Goal: Task Accomplishment & Management: Manage account settings

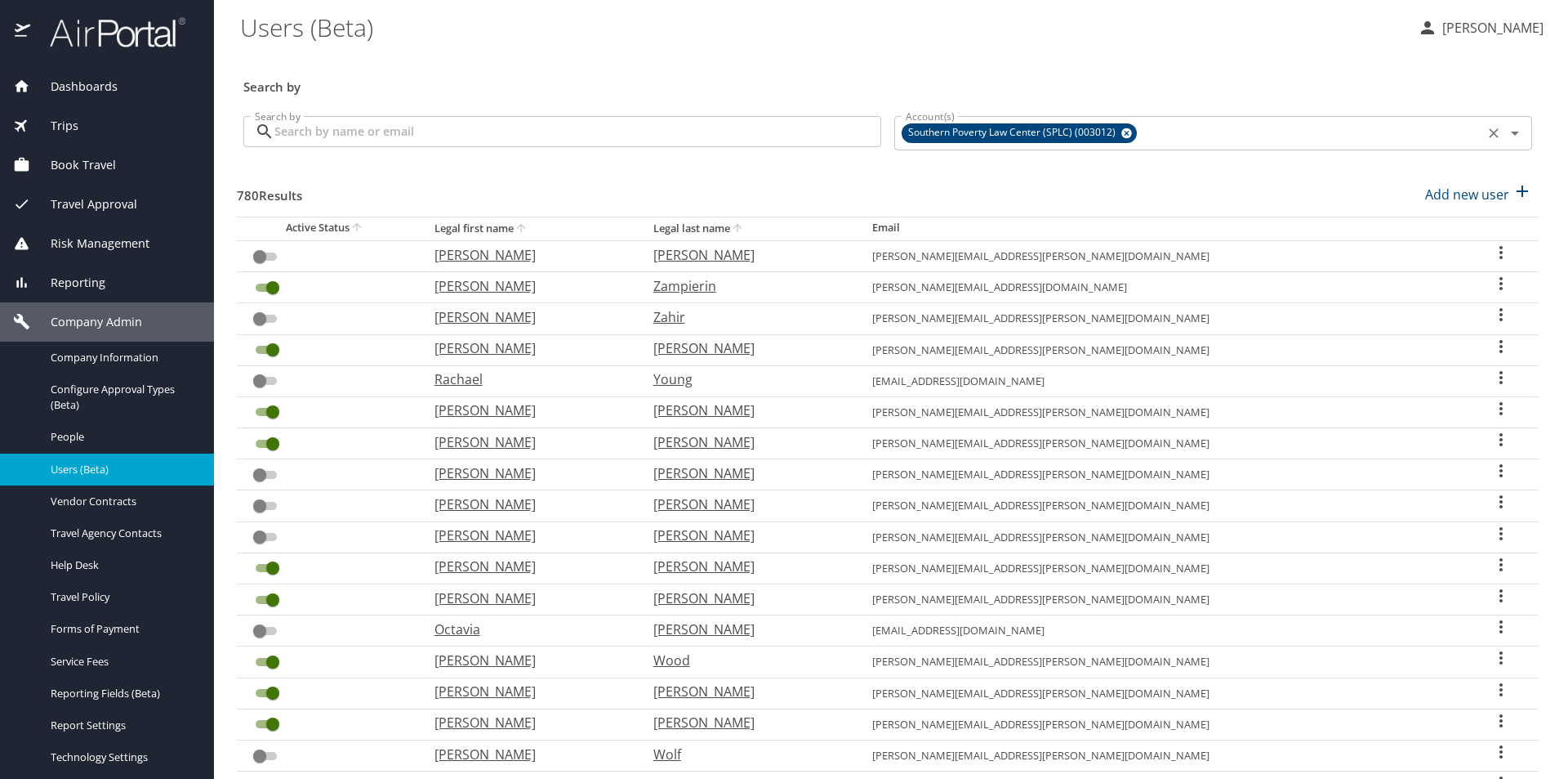
click at [1121, 133] on icon at bounding box center [1126, 133] width 11 height 11
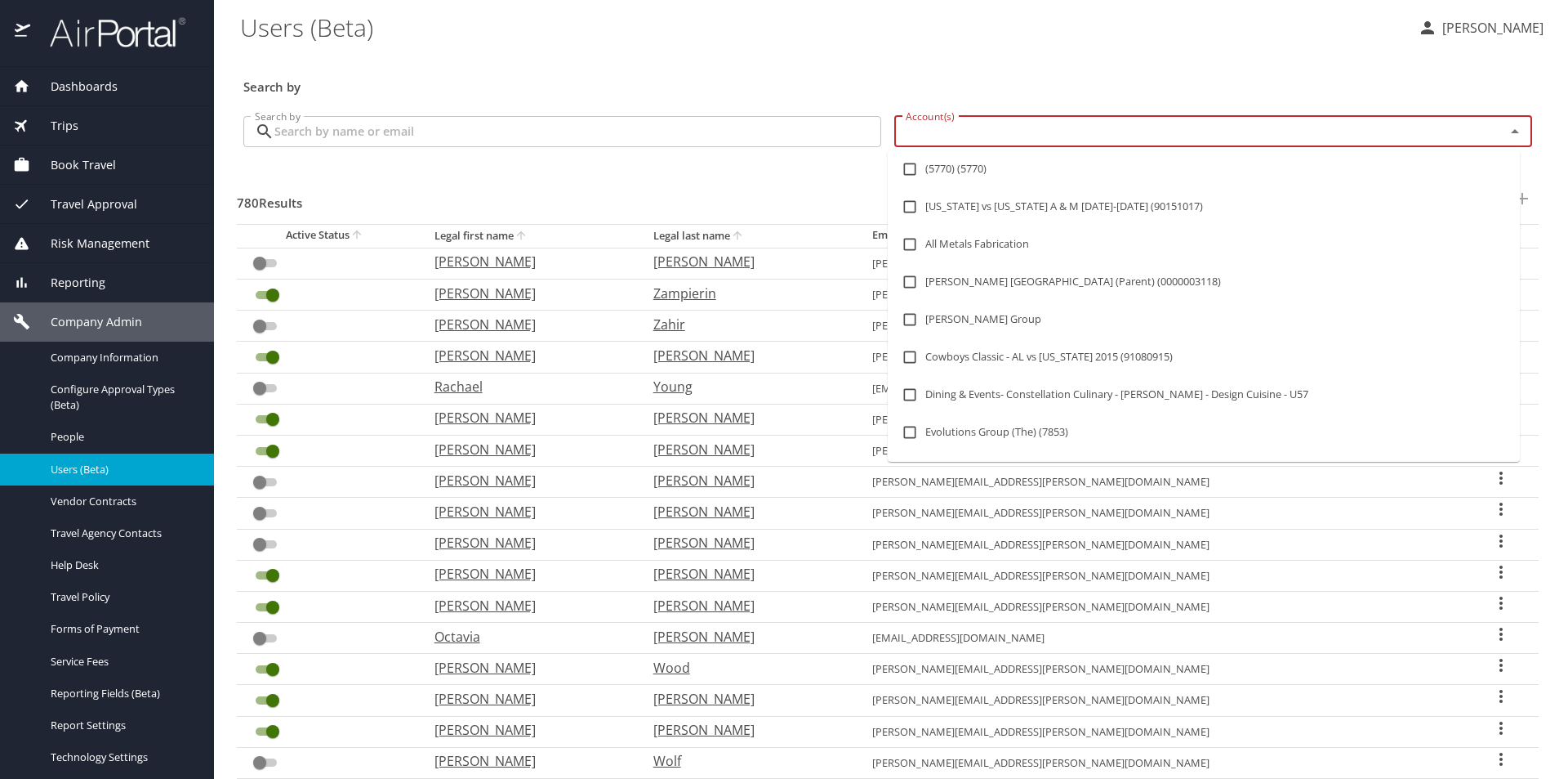
click at [1121, 132] on input "Account(s)" at bounding box center [1189, 131] width 580 height 21
click at [903, 203] on input "checkbox" at bounding box center [909, 206] width 31 height 31
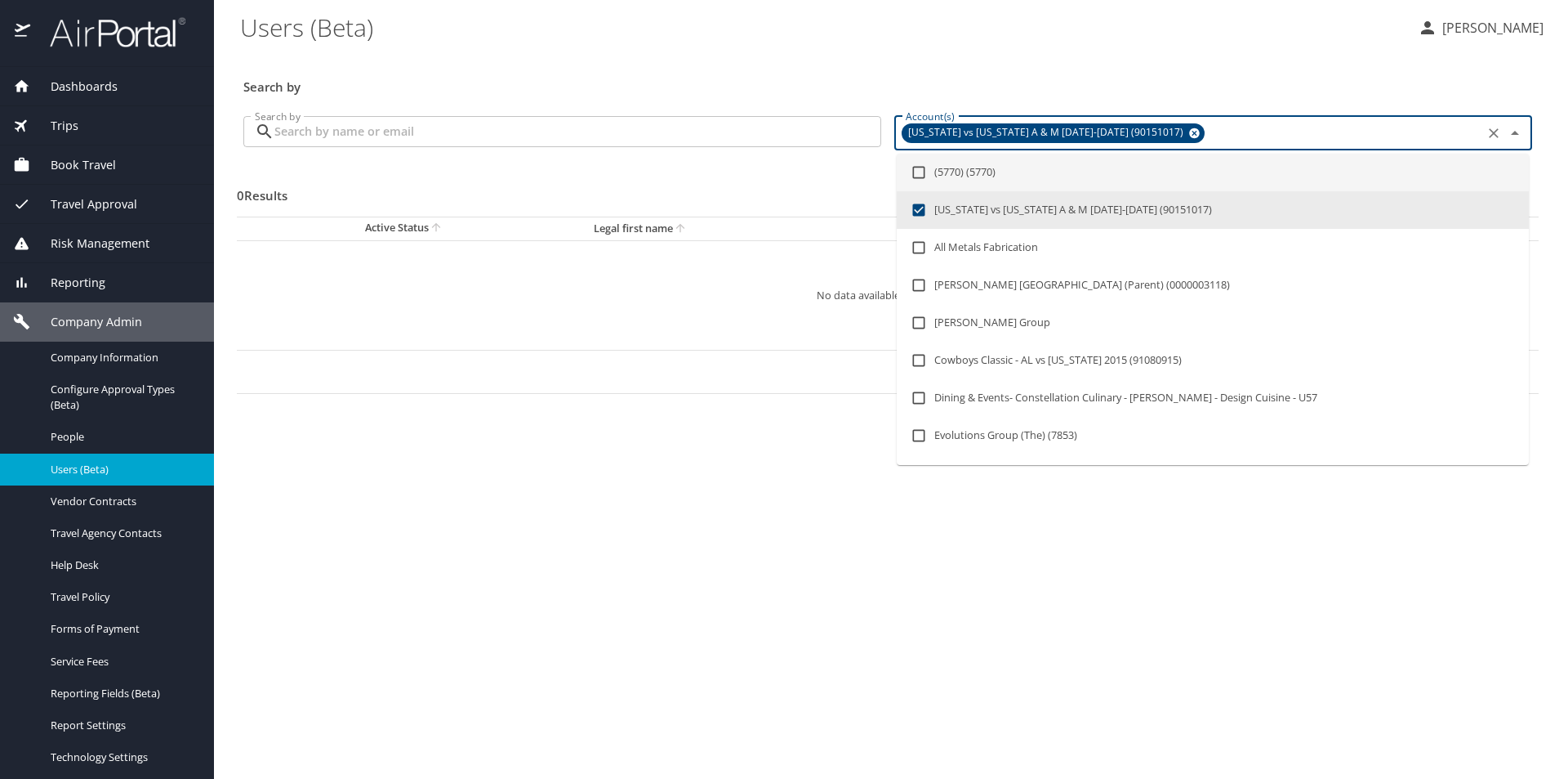
click at [1189, 130] on icon at bounding box center [1194, 133] width 11 height 11
checkbox input "false"
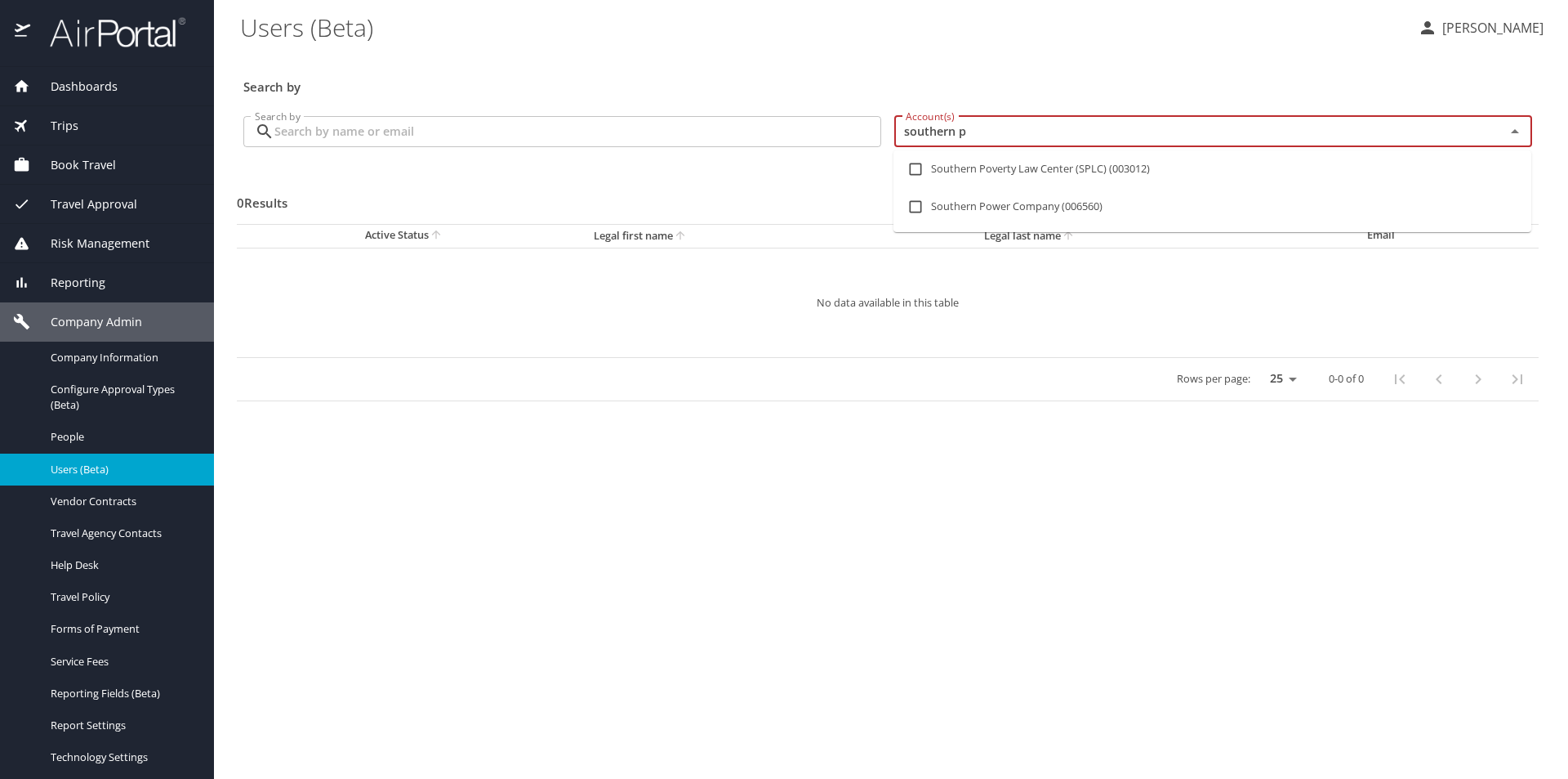
type input "southern po"
click at [914, 168] on input "checkbox" at bounding box center [914, 169] width 31 height 31
checkbox input "true"
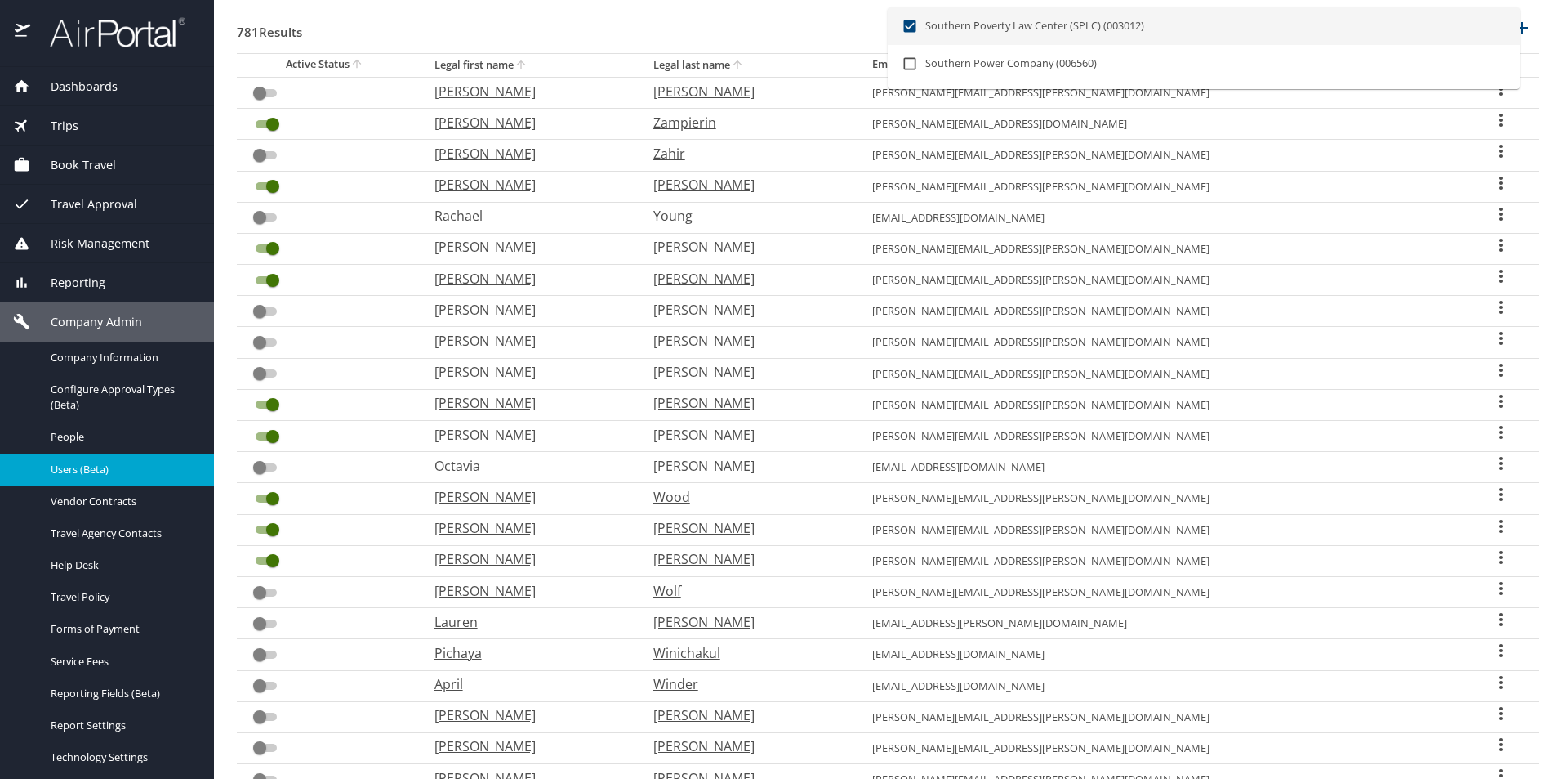
scroll to position [82, 0]
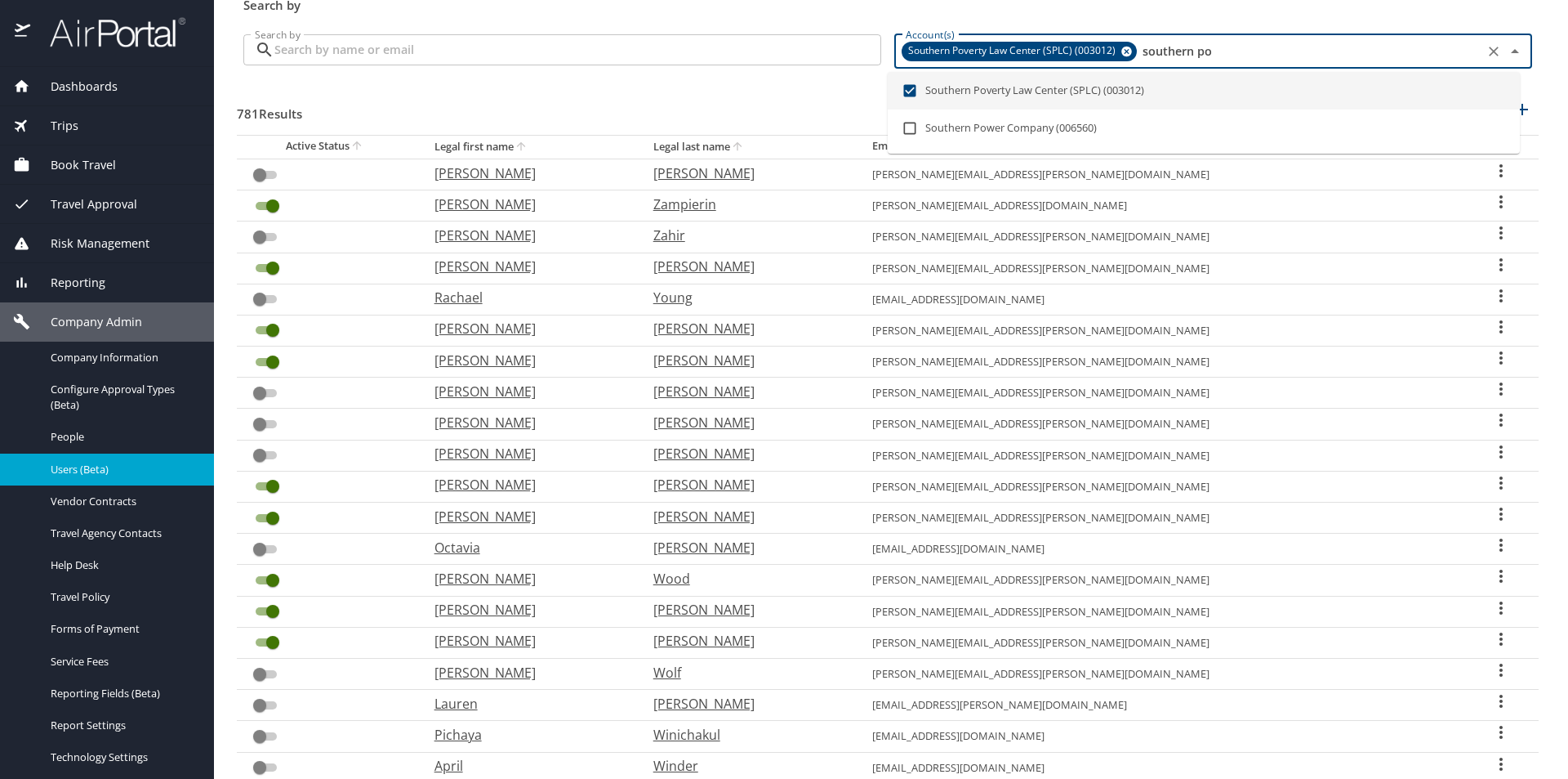
type input "southern po"
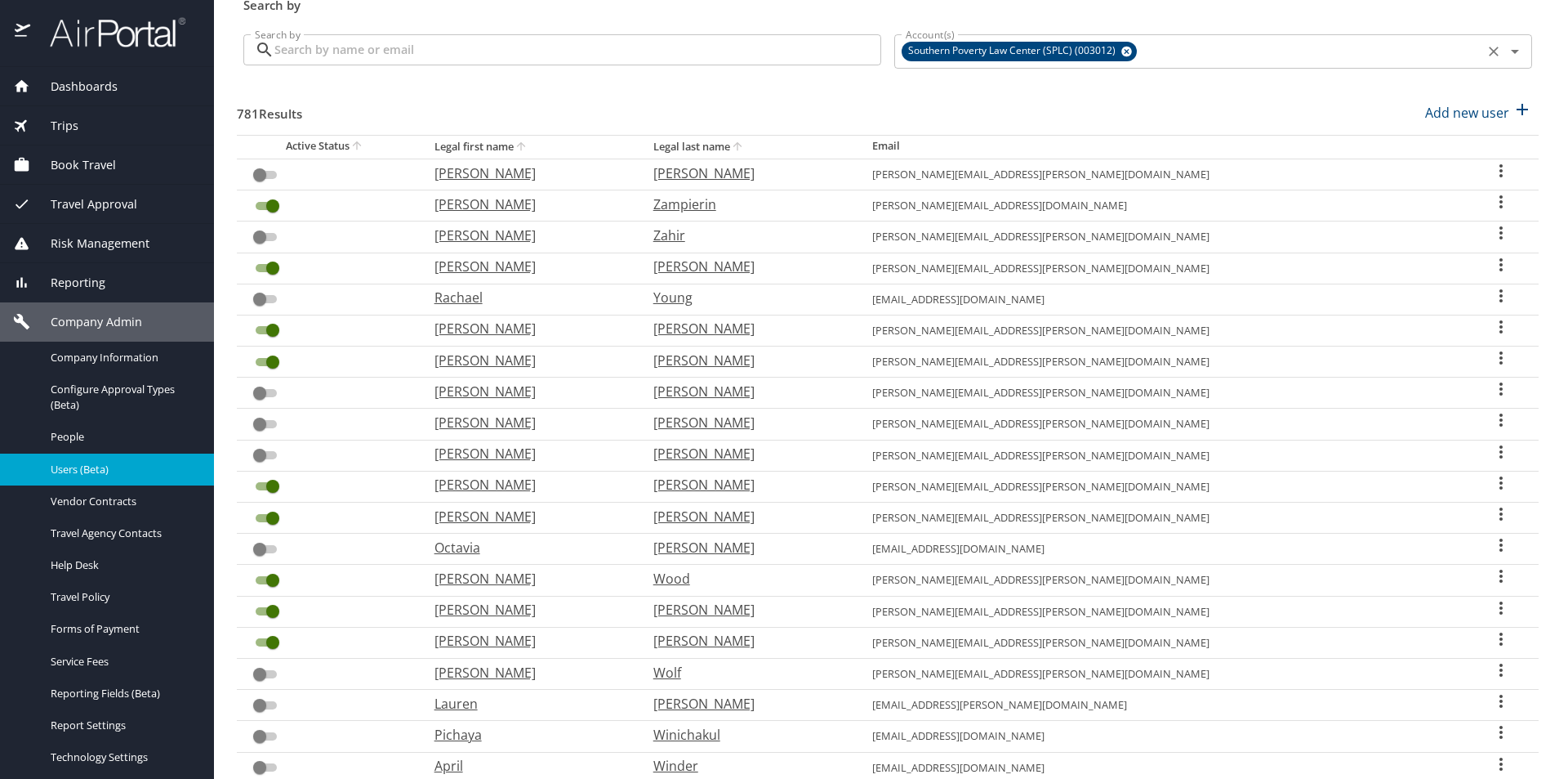
click at [361, 142] on icon "sort" at bounding box center [356, 145] width 9 height 9
checkbox input "false"
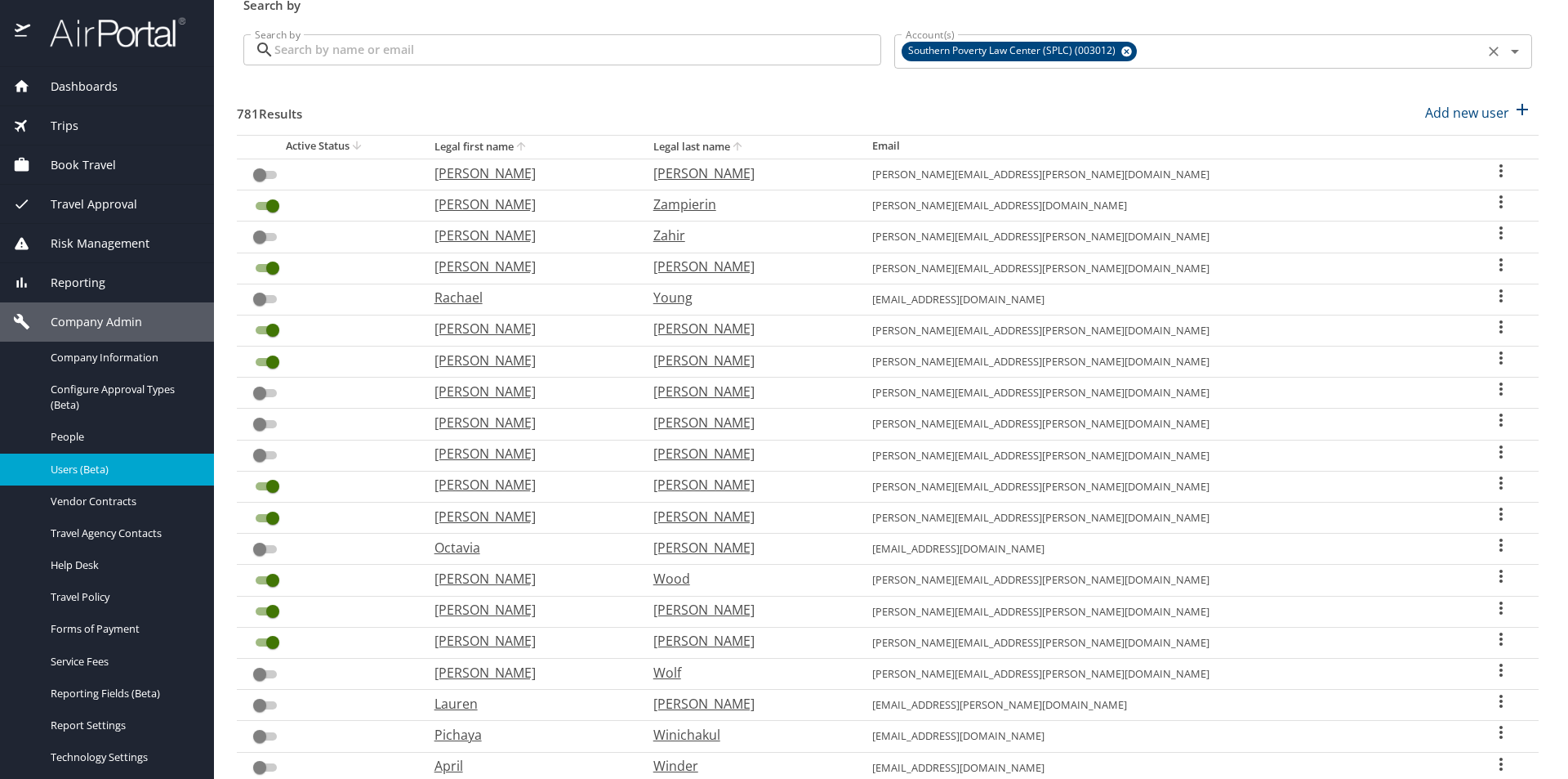
checkbox input "false"
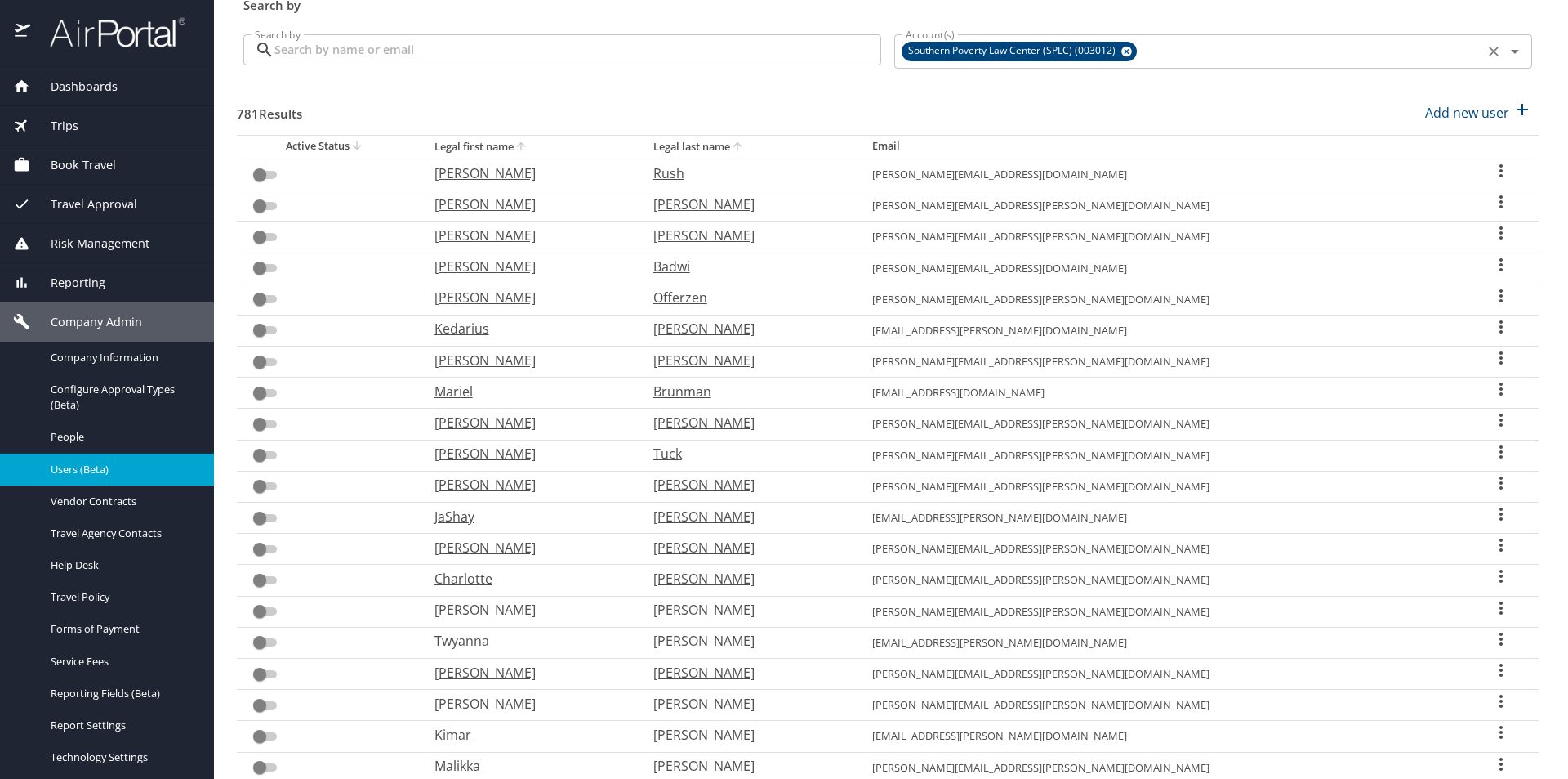
click at [364, 142] on icon "sort" at bounding box center [357, 145] width 13 height 13
checkbox input "true"
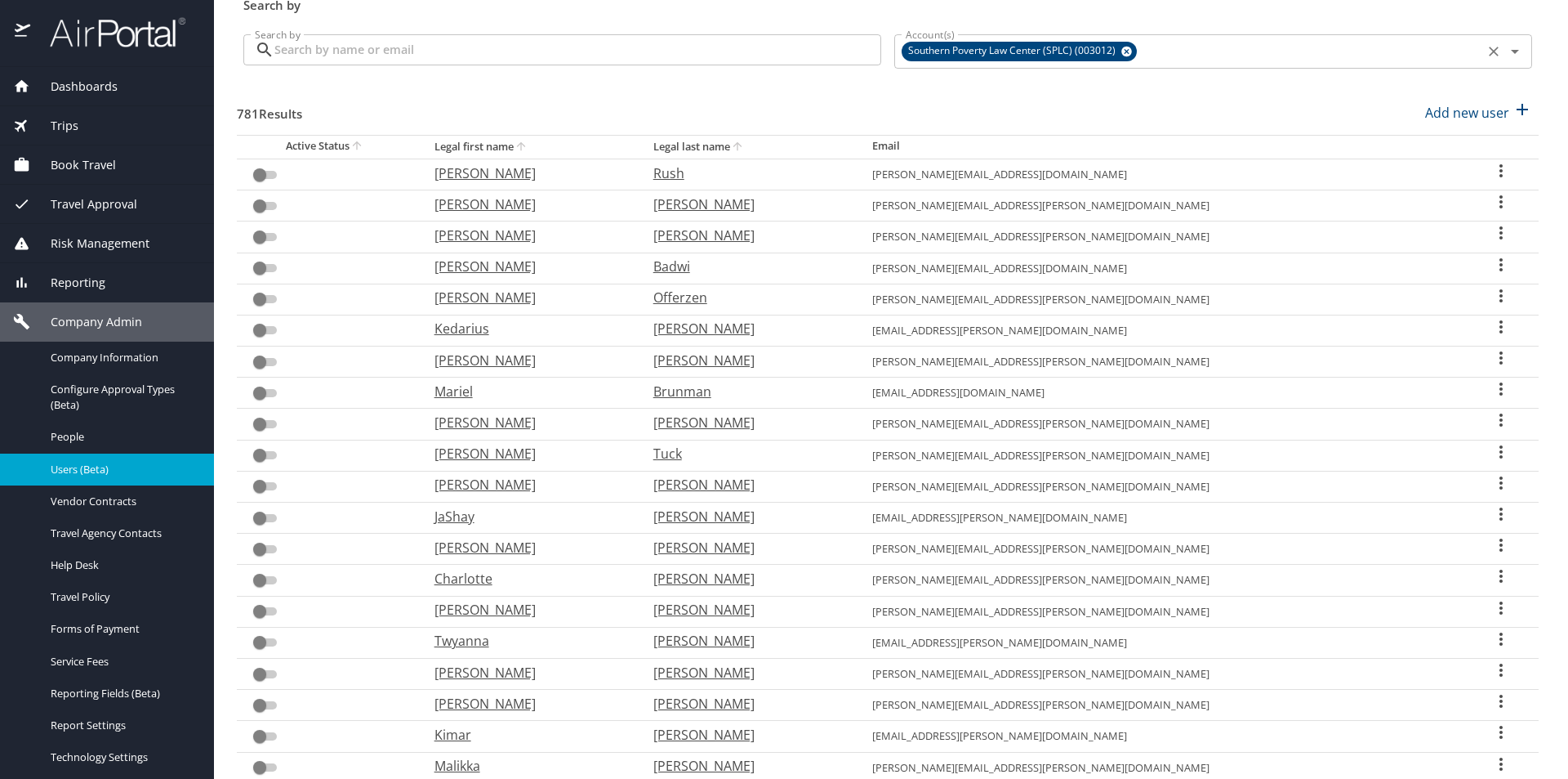
checkbox input "true"
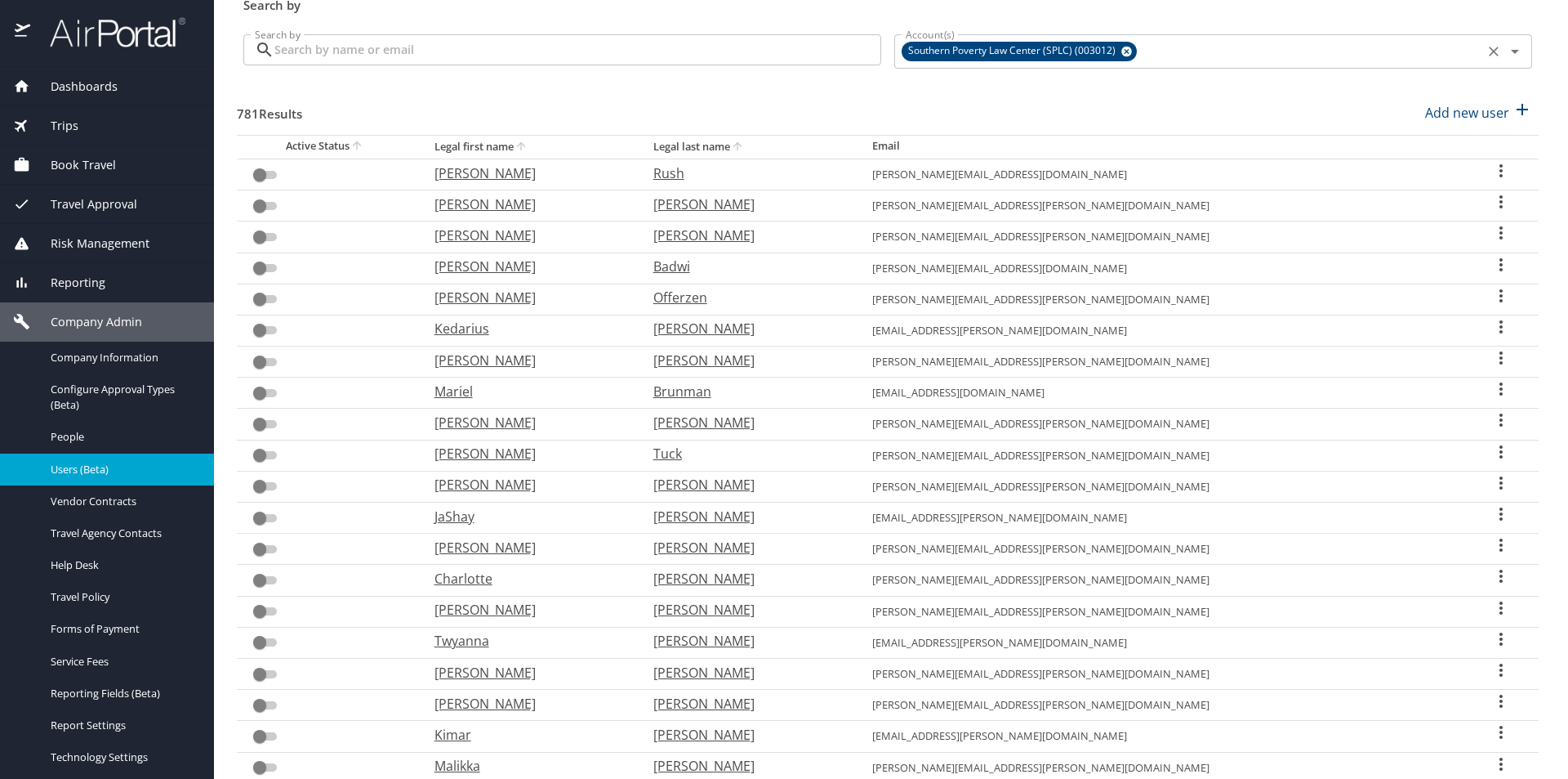
checkbox input "true"
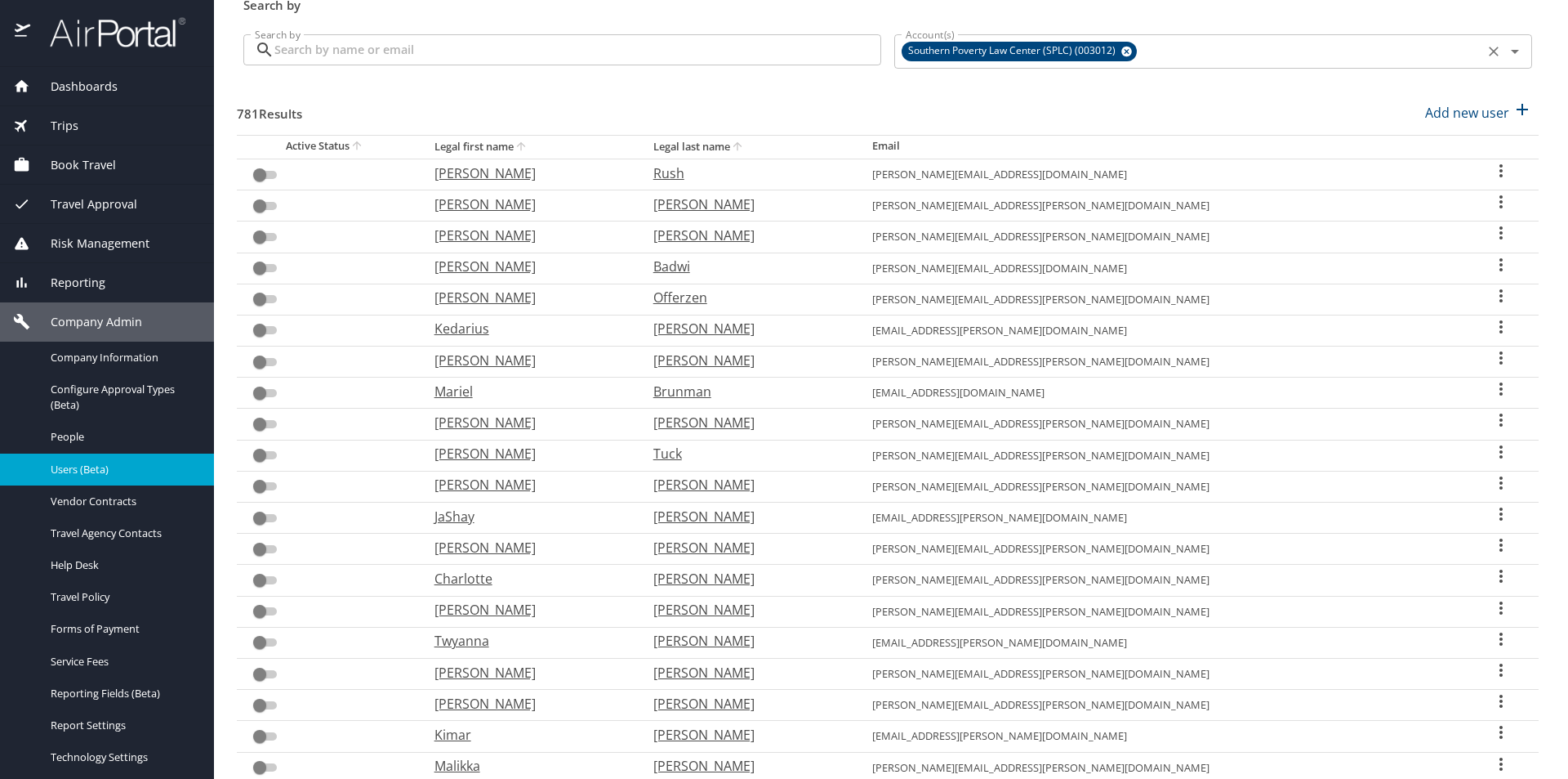
checkbox input "true"
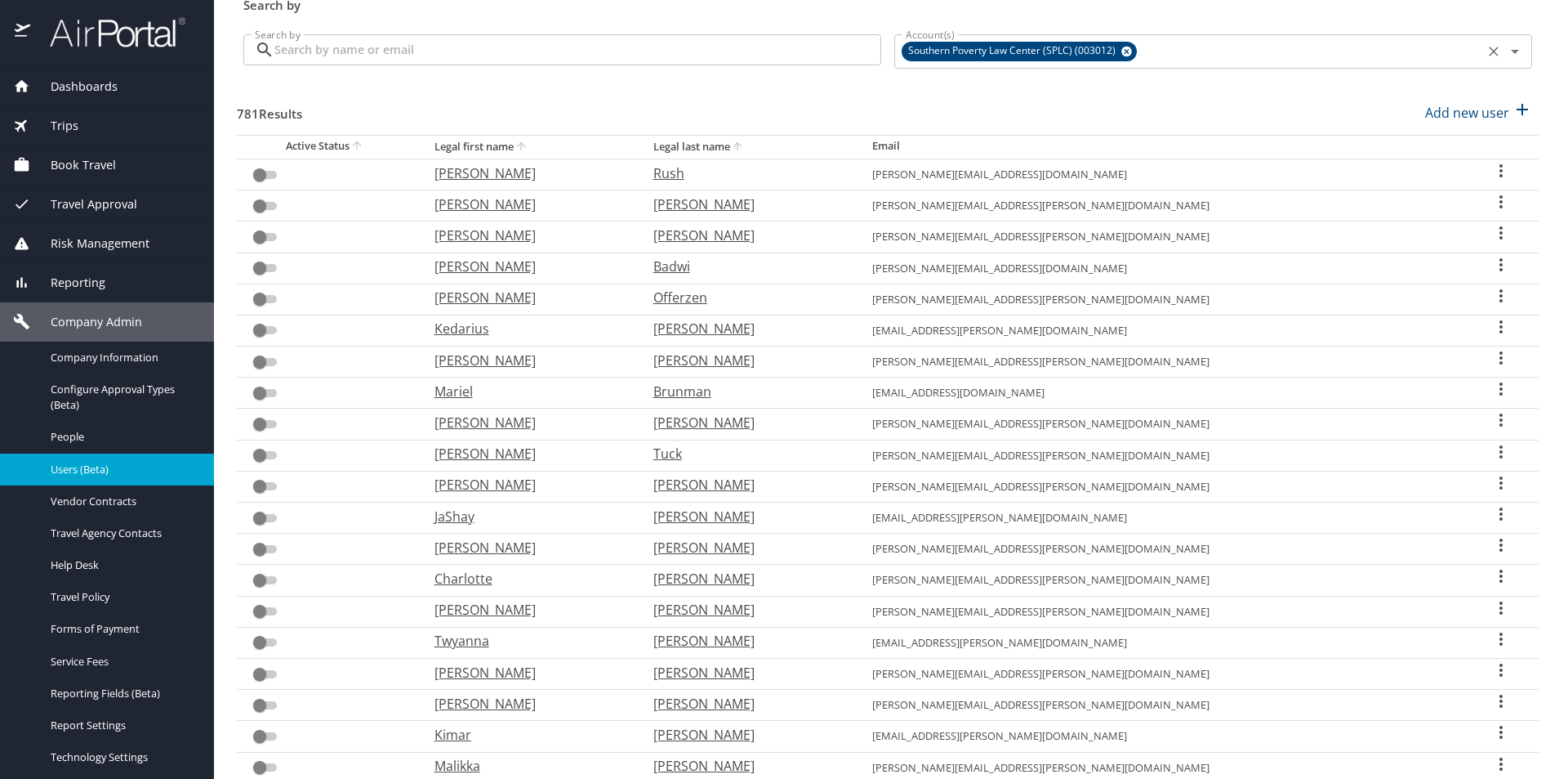
checkbox input "true"
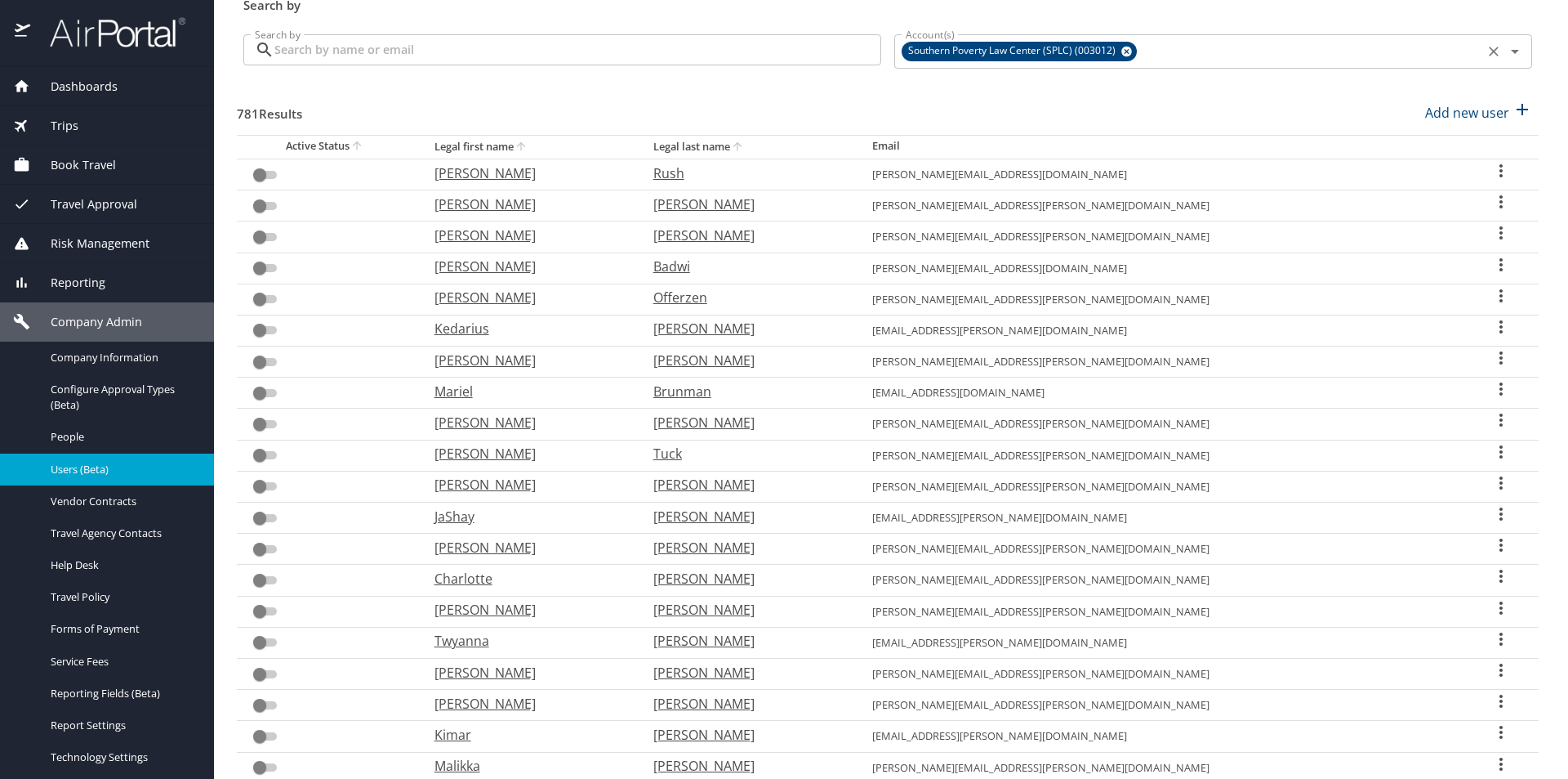
checkbox input "true"
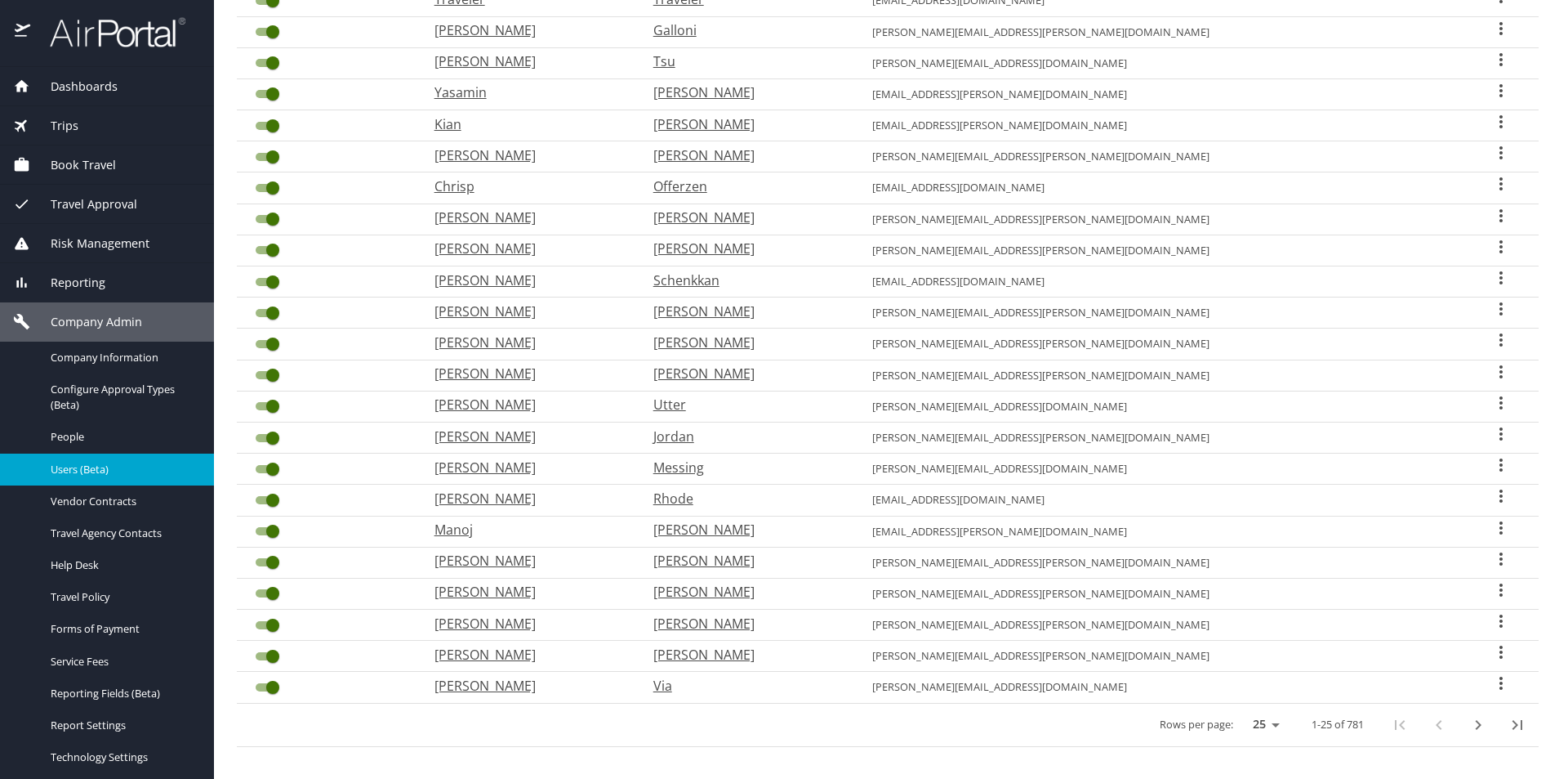
scroll to position [327, 0]
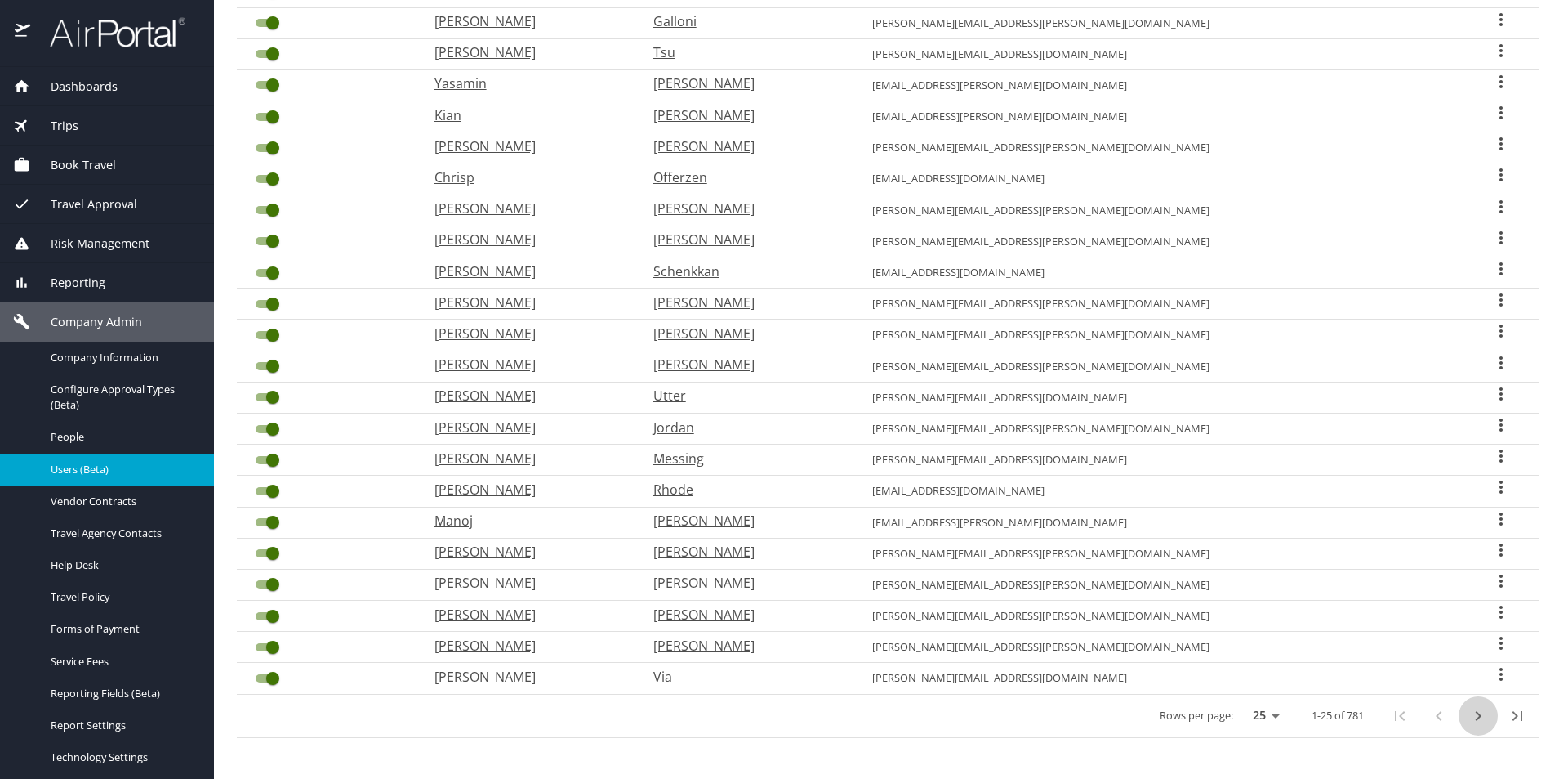
click at [1475, 720] on icon "next page" at bounding box center [1478, 716] width 6 height 10
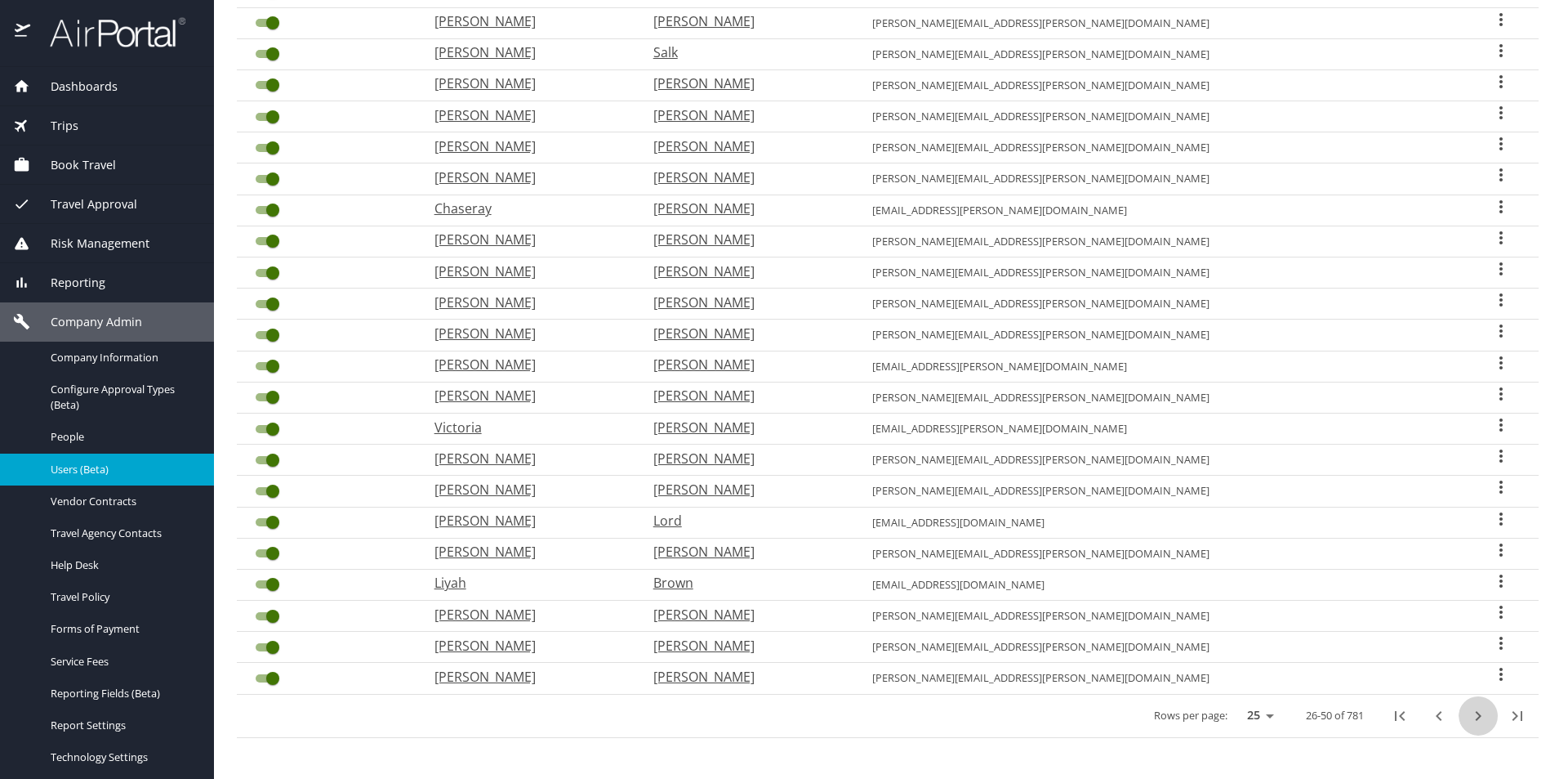
click at [1475, 720] on icon "next page" at bounding box center [1478, 716] width 6 height 10
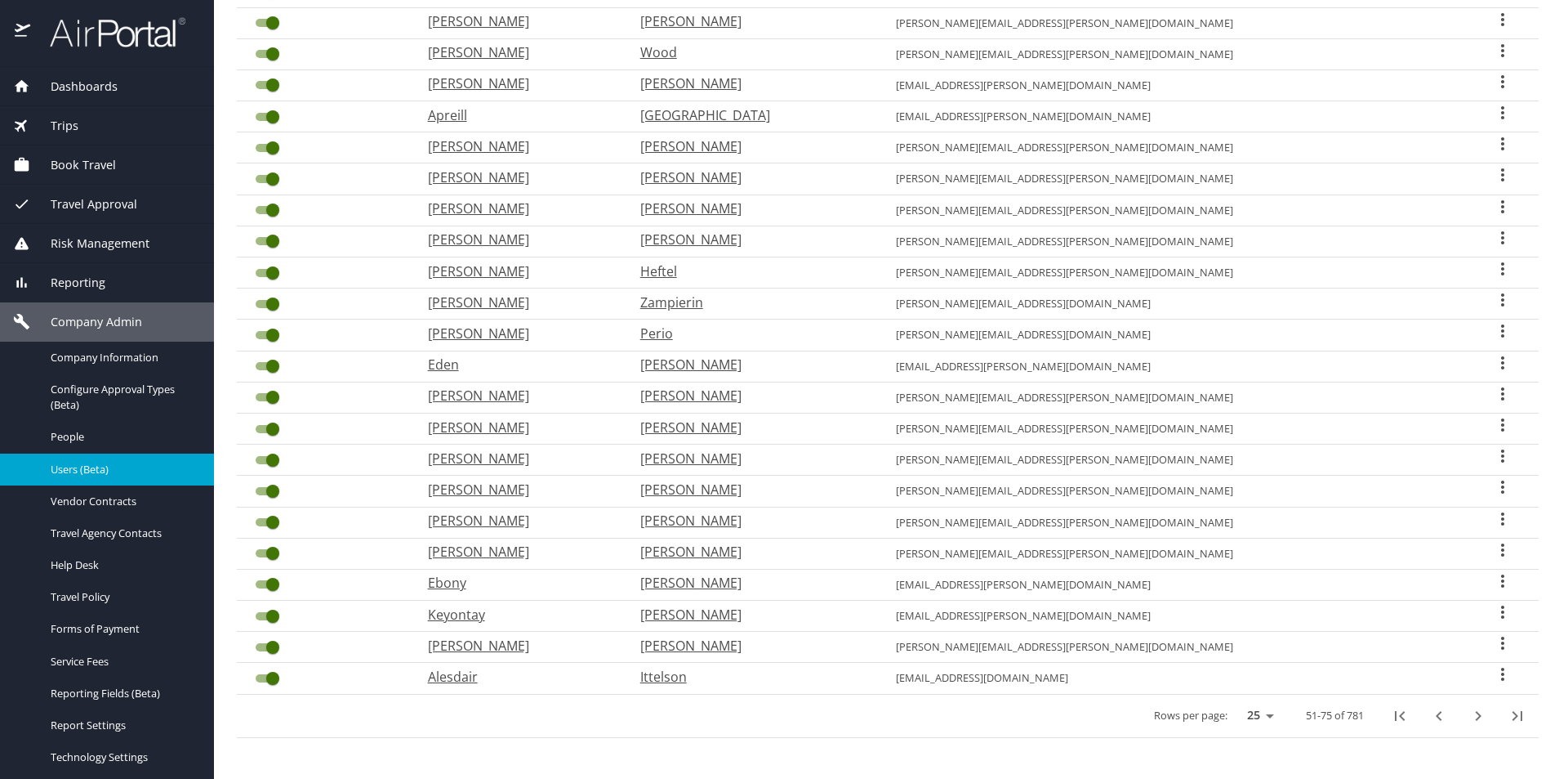
click at [1475, 720] on icon "next page" at bounding box center [1478, 716] width 6 height 10
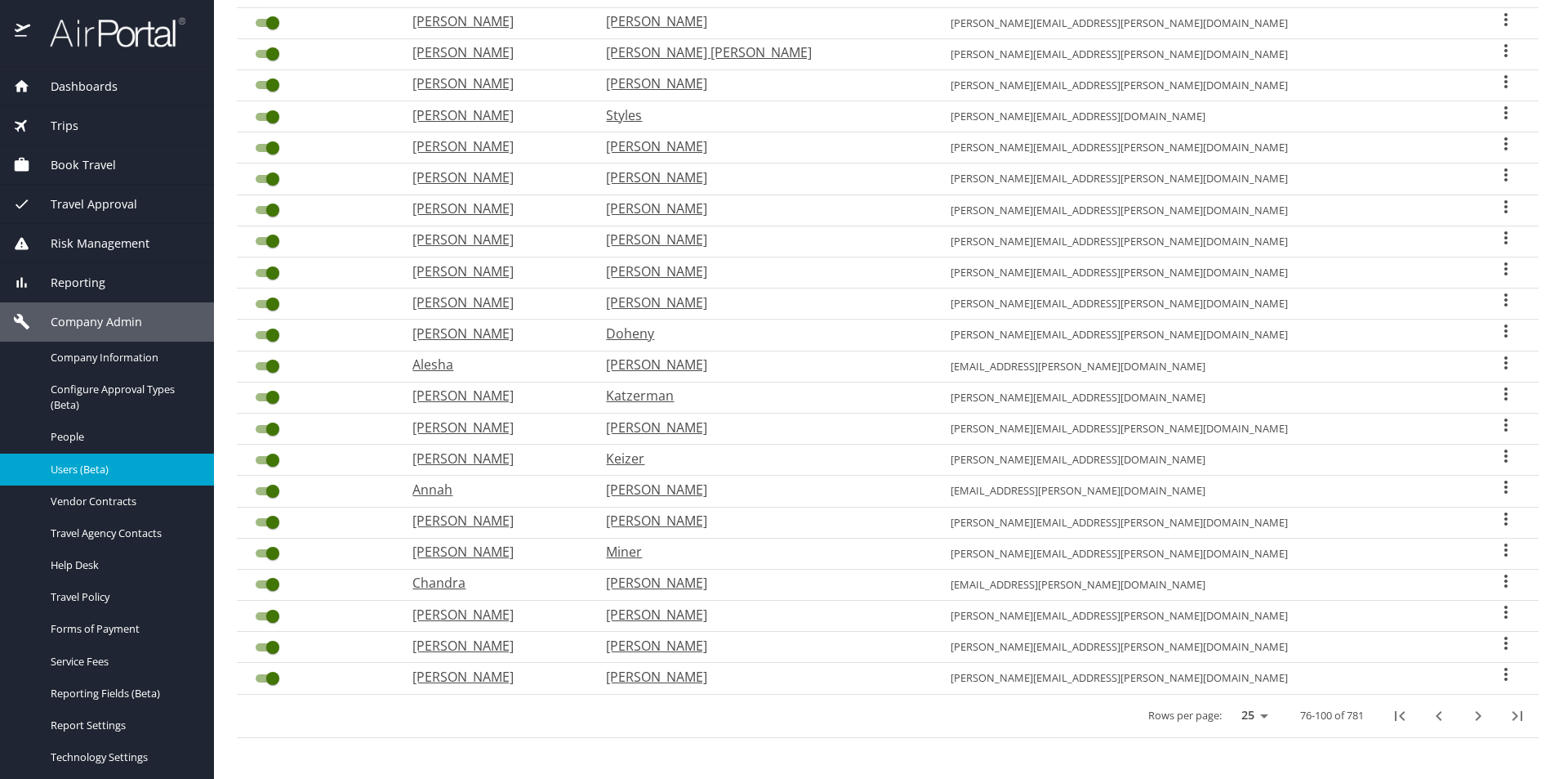
click at [1475, 720] on icon "next page" at bounding box center [1478, 716] width 6 height 10
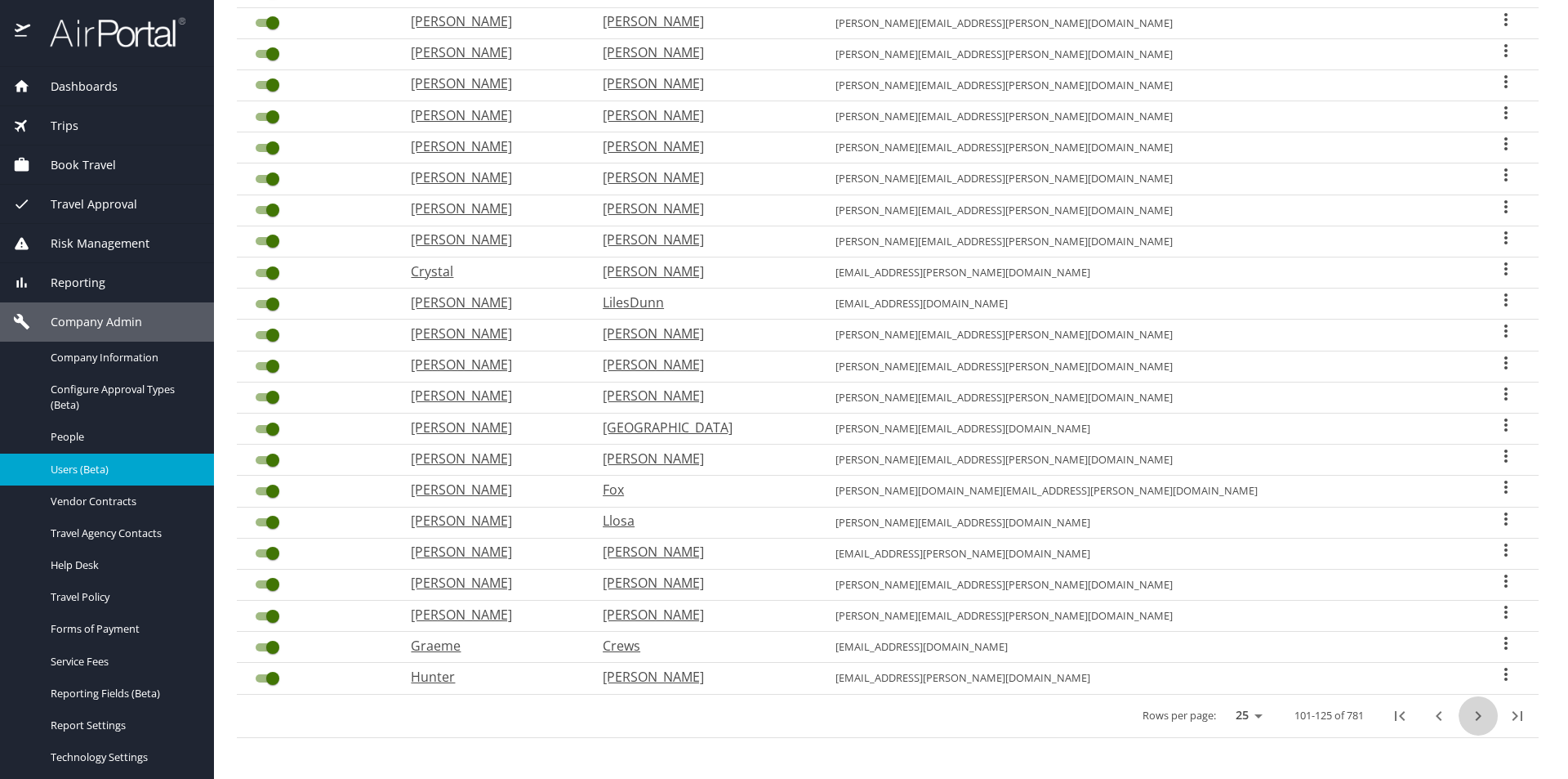
click at [1475, 720] on icon "next page" at bounding box center [1478, 716] width 6 height 10
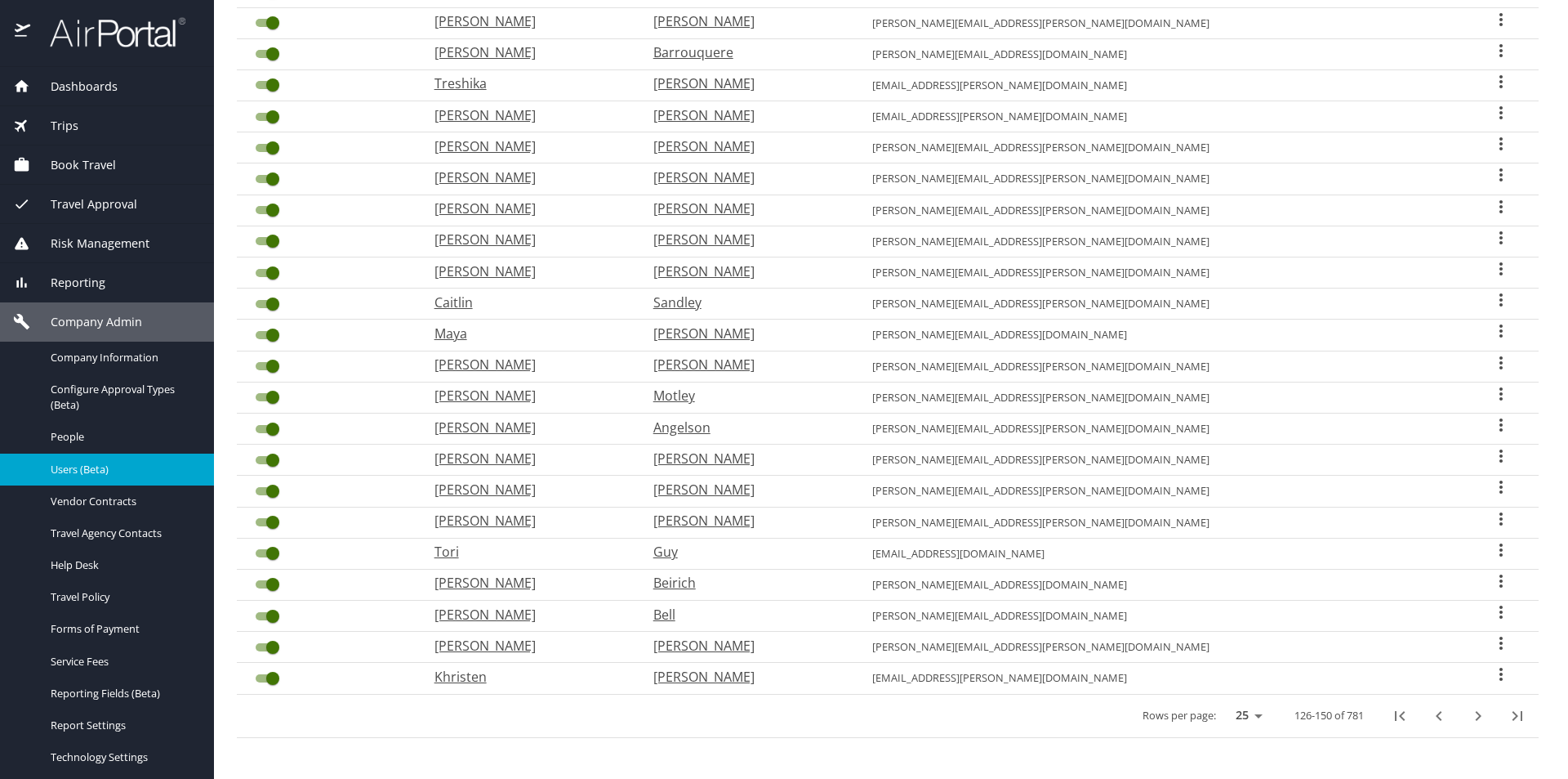
click at [1475, 720] on icon "next page" at bounding box center [1478, 716] width 6 height 10
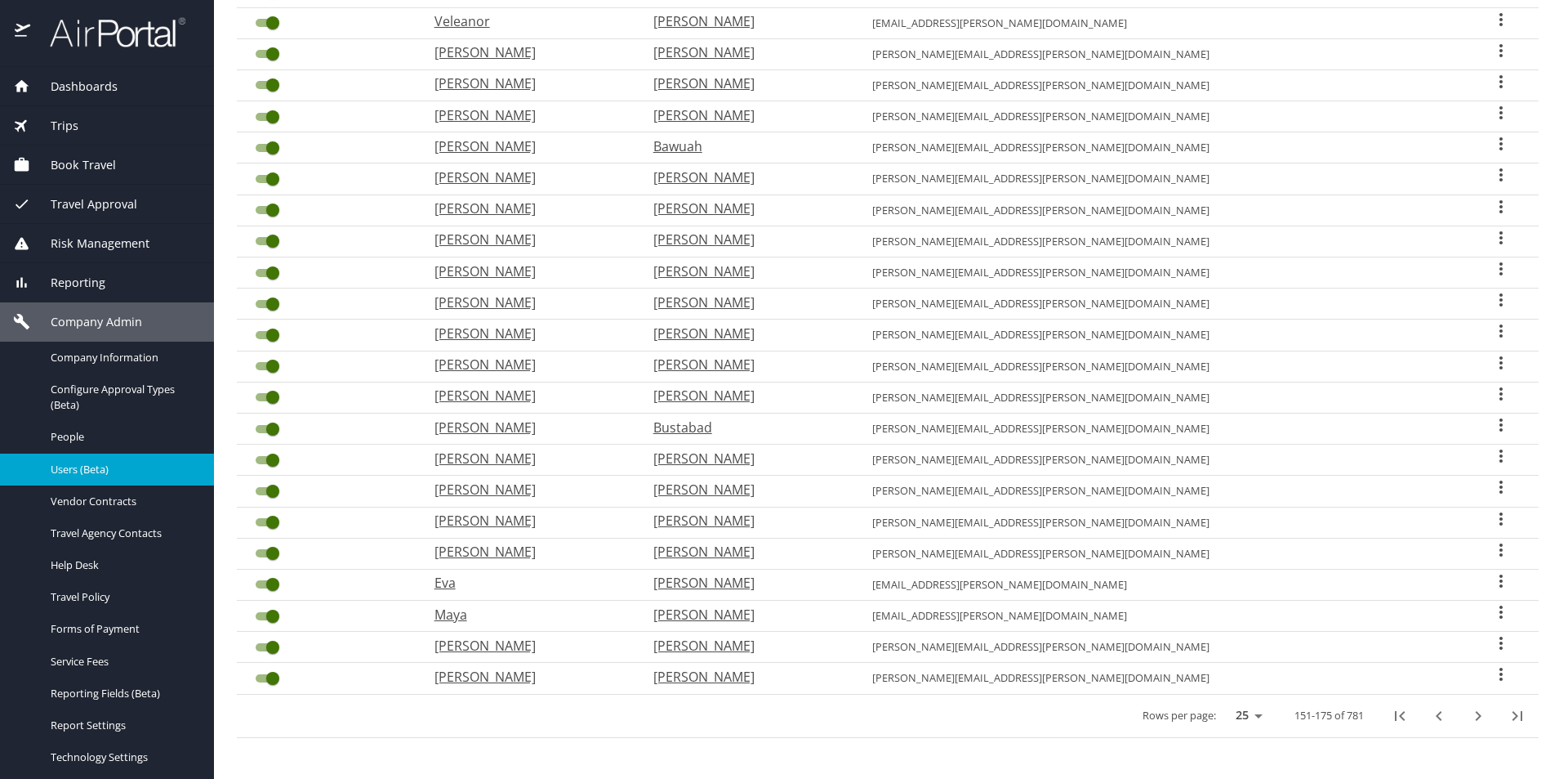
click at [1475, 720] on icon "next page" at bounding box center [1478, 716] width 6 height 10
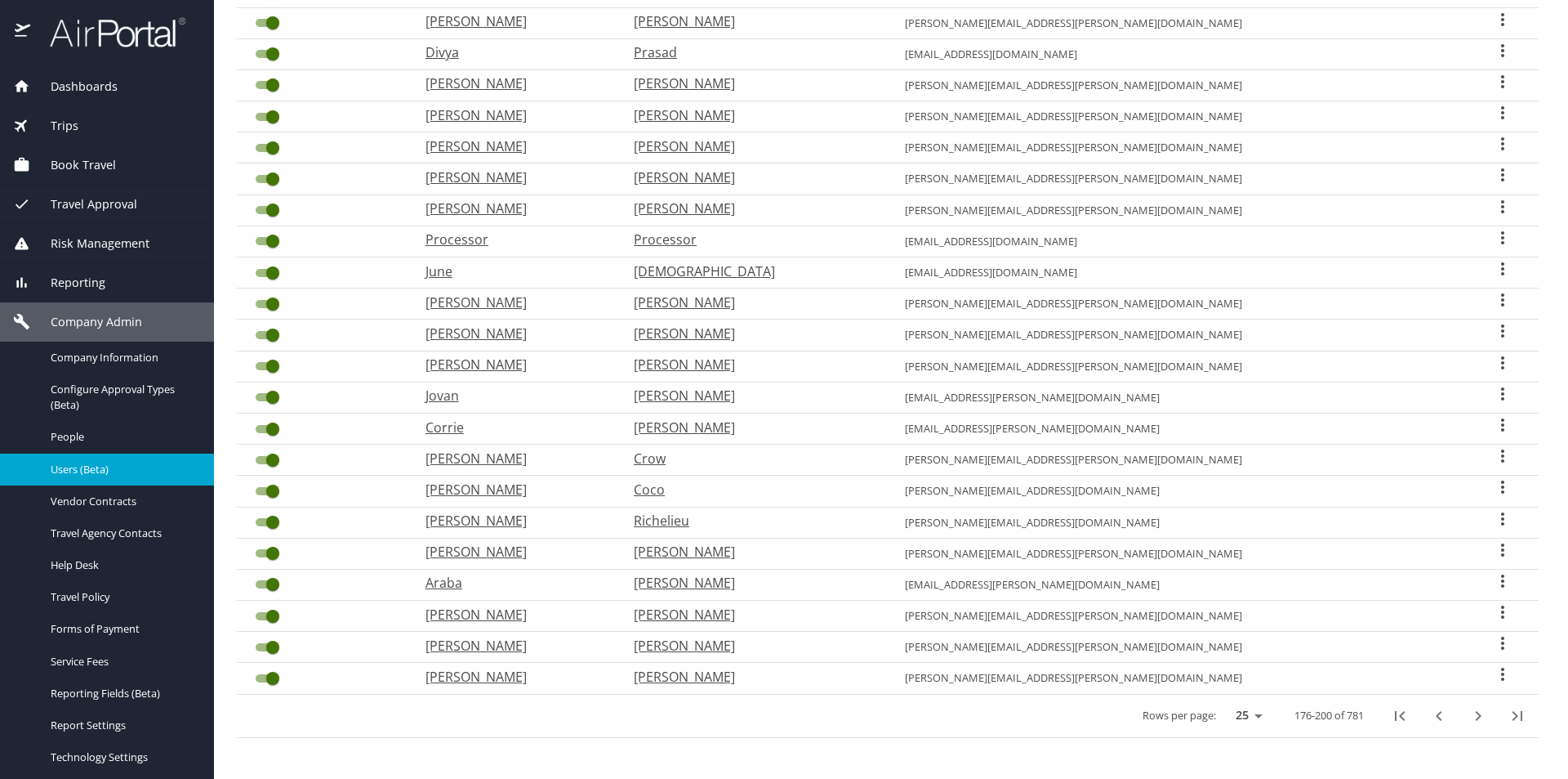
click at [1475, 720] on icon "next page" at bounding box center [1478, 716] width 6 height 10
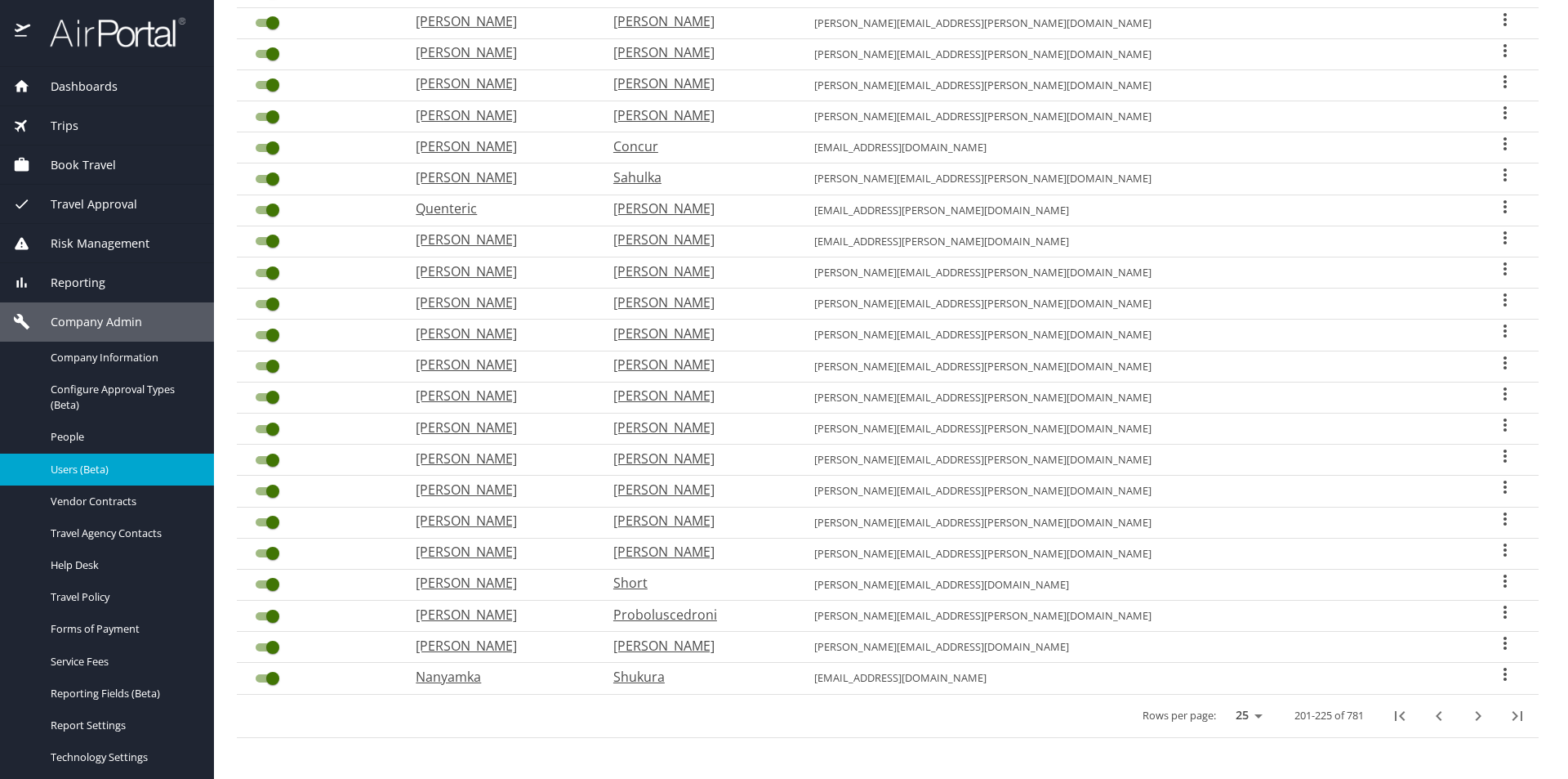
click at [1475, 720] on icon "next page" at bounding box center [1478, 716] width 6 height 10
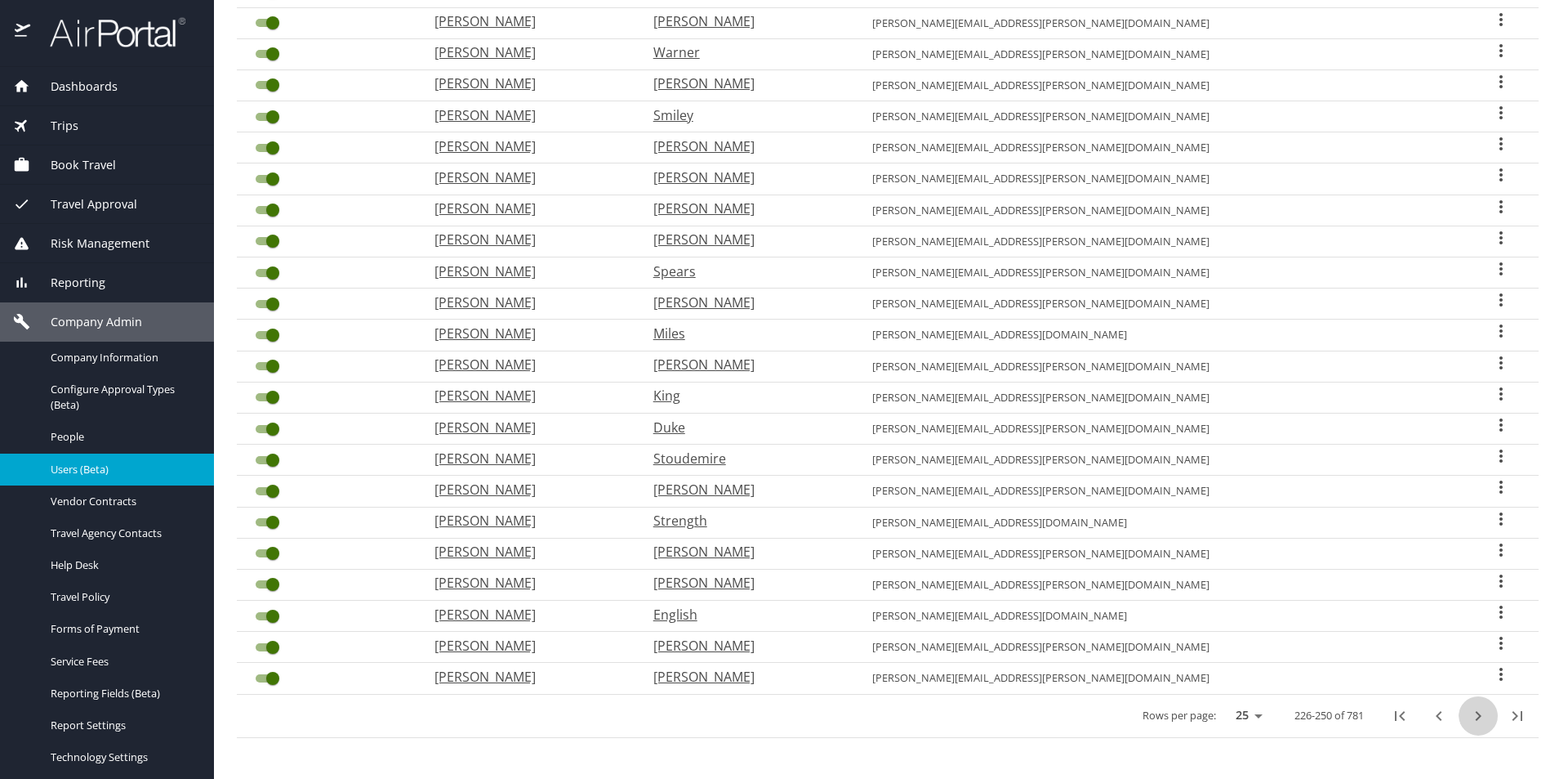
click at [1475, 720] on icon "next page" at bounding box center [1478, 716] width 6 height 10
checkbox input "false"
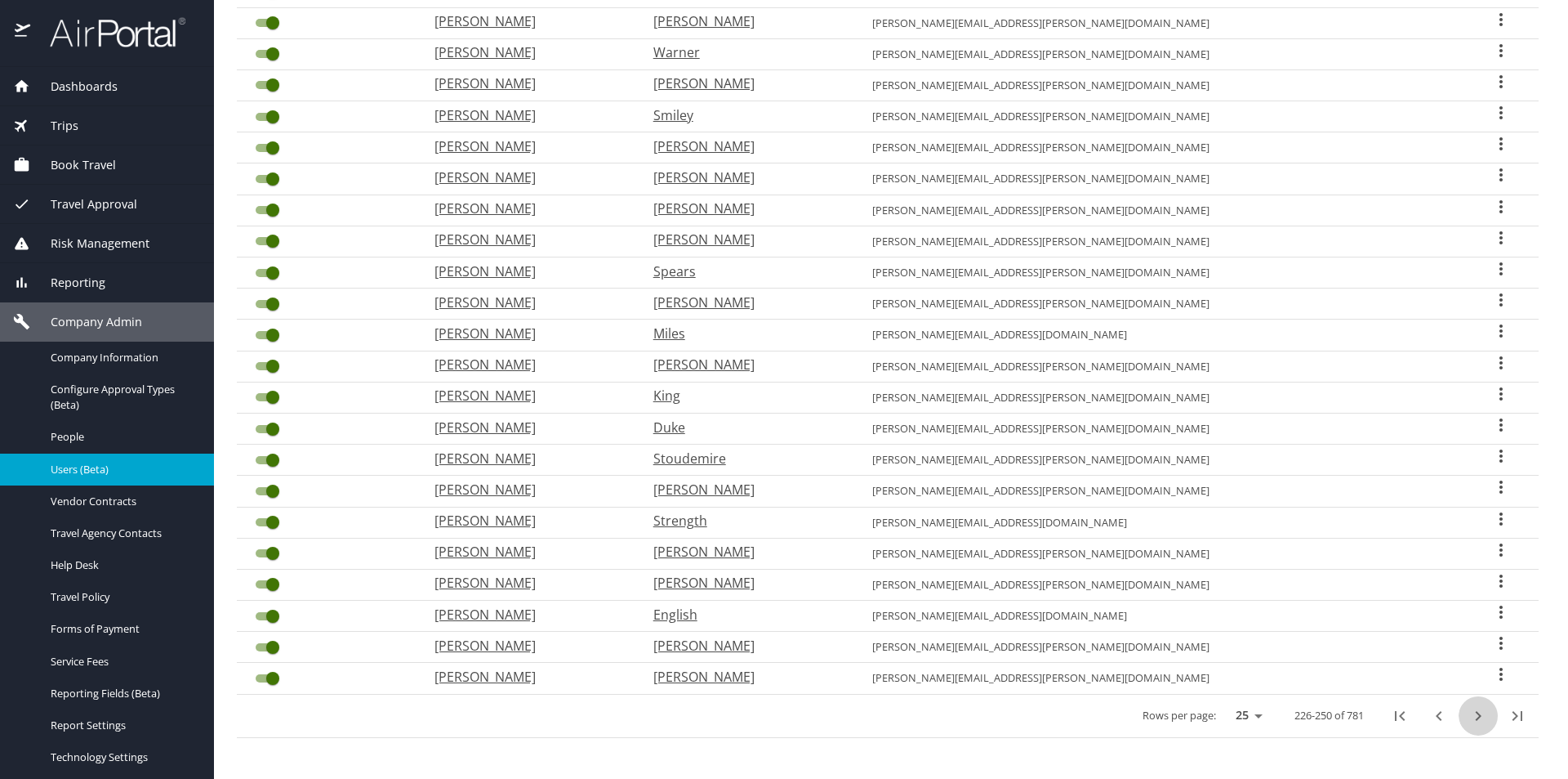
checkbox input "false"
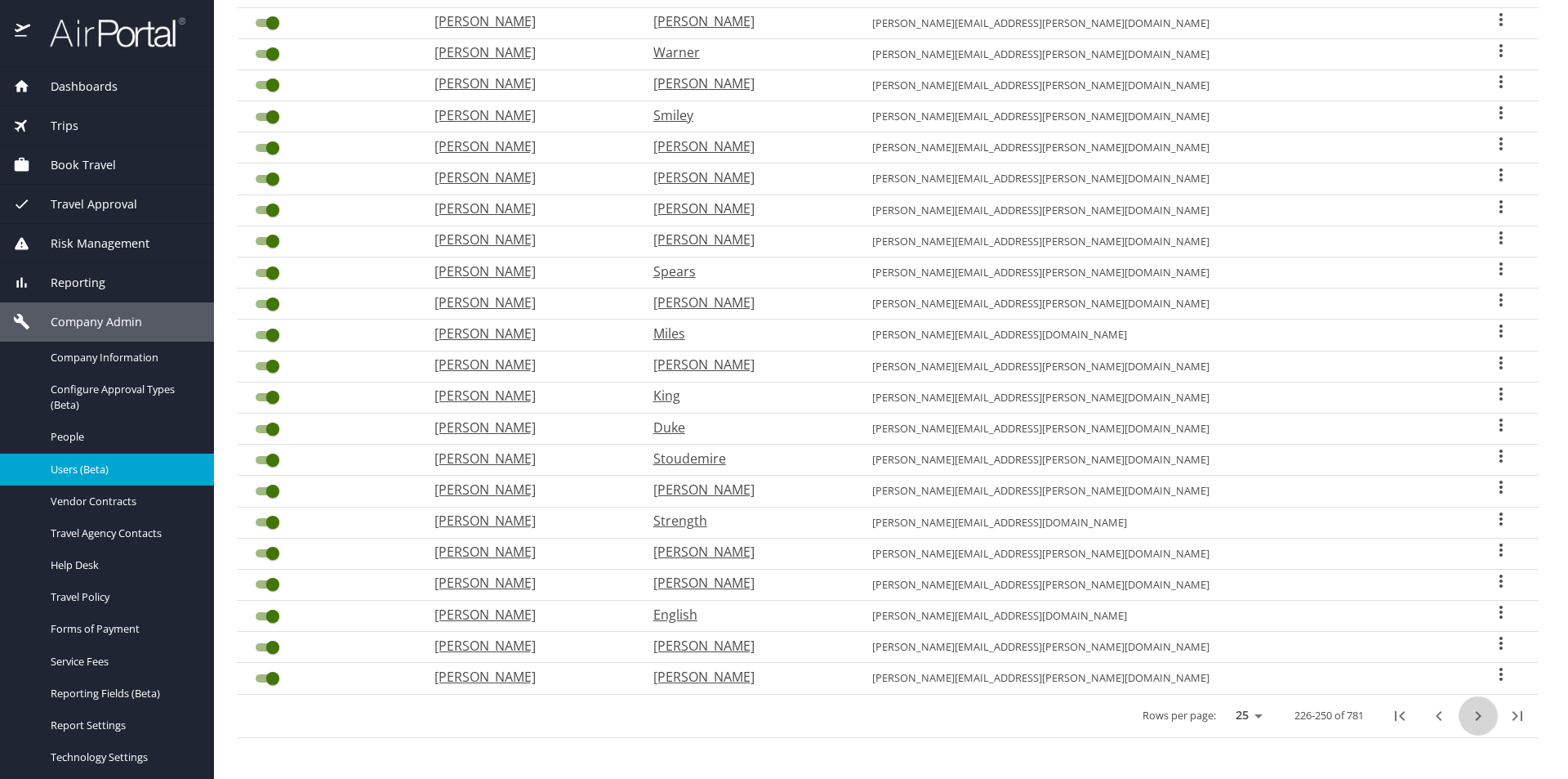
checkbox input "false"
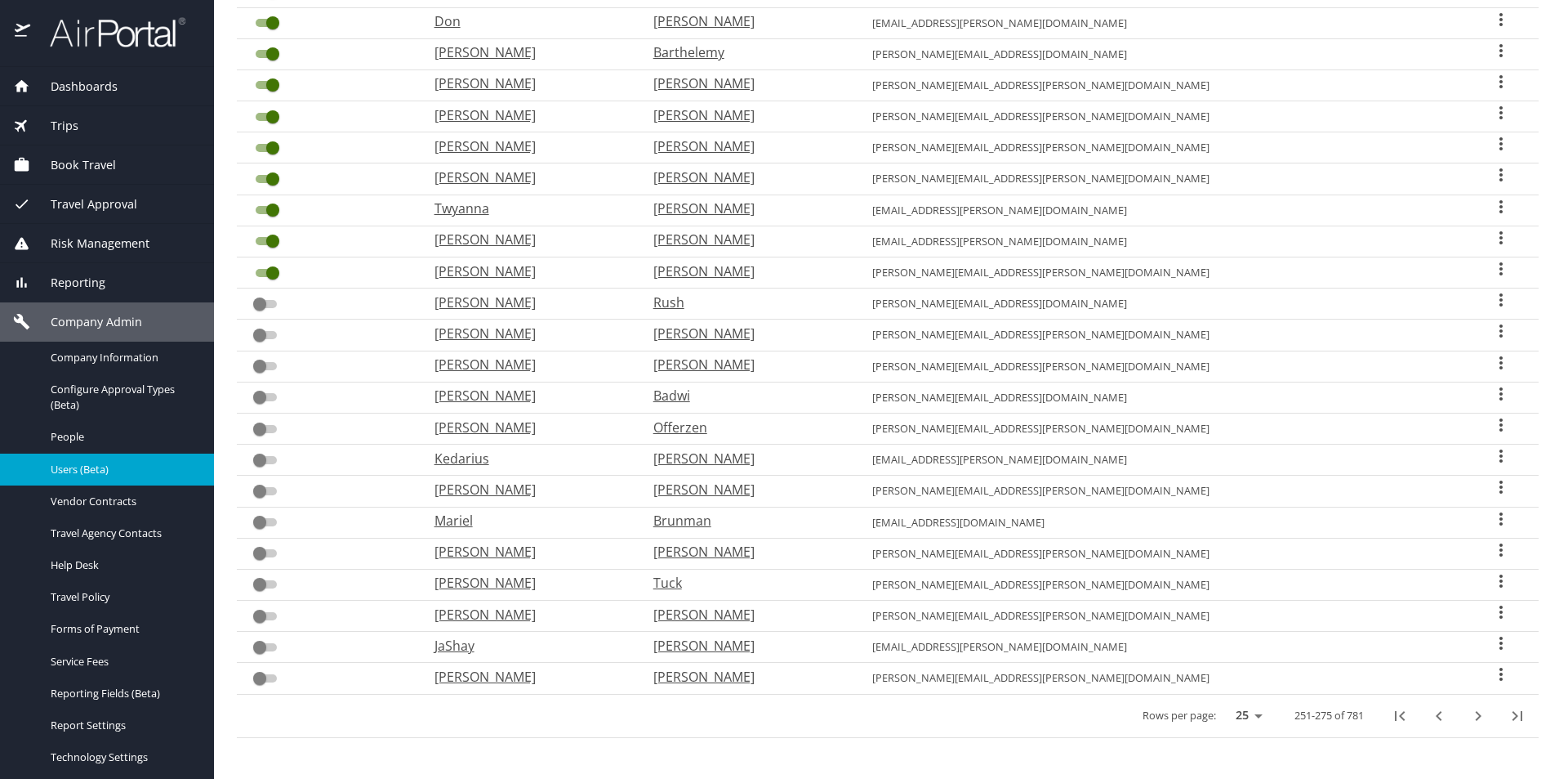
click at [1475, 720] on icon "next page" at bounding box center [1478, 716] width 6 height 10
checkbox input "false"
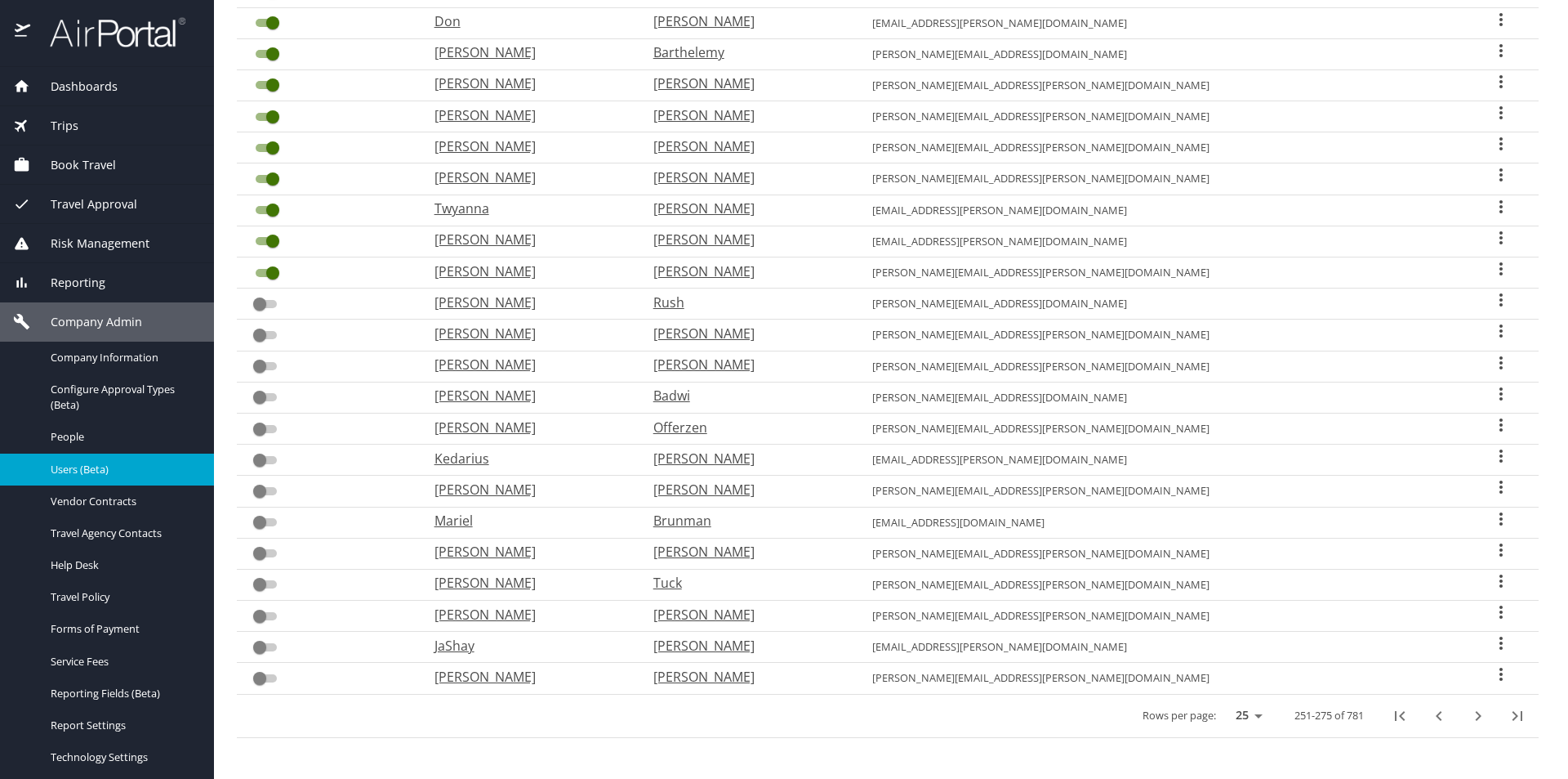
checkbox input "false"
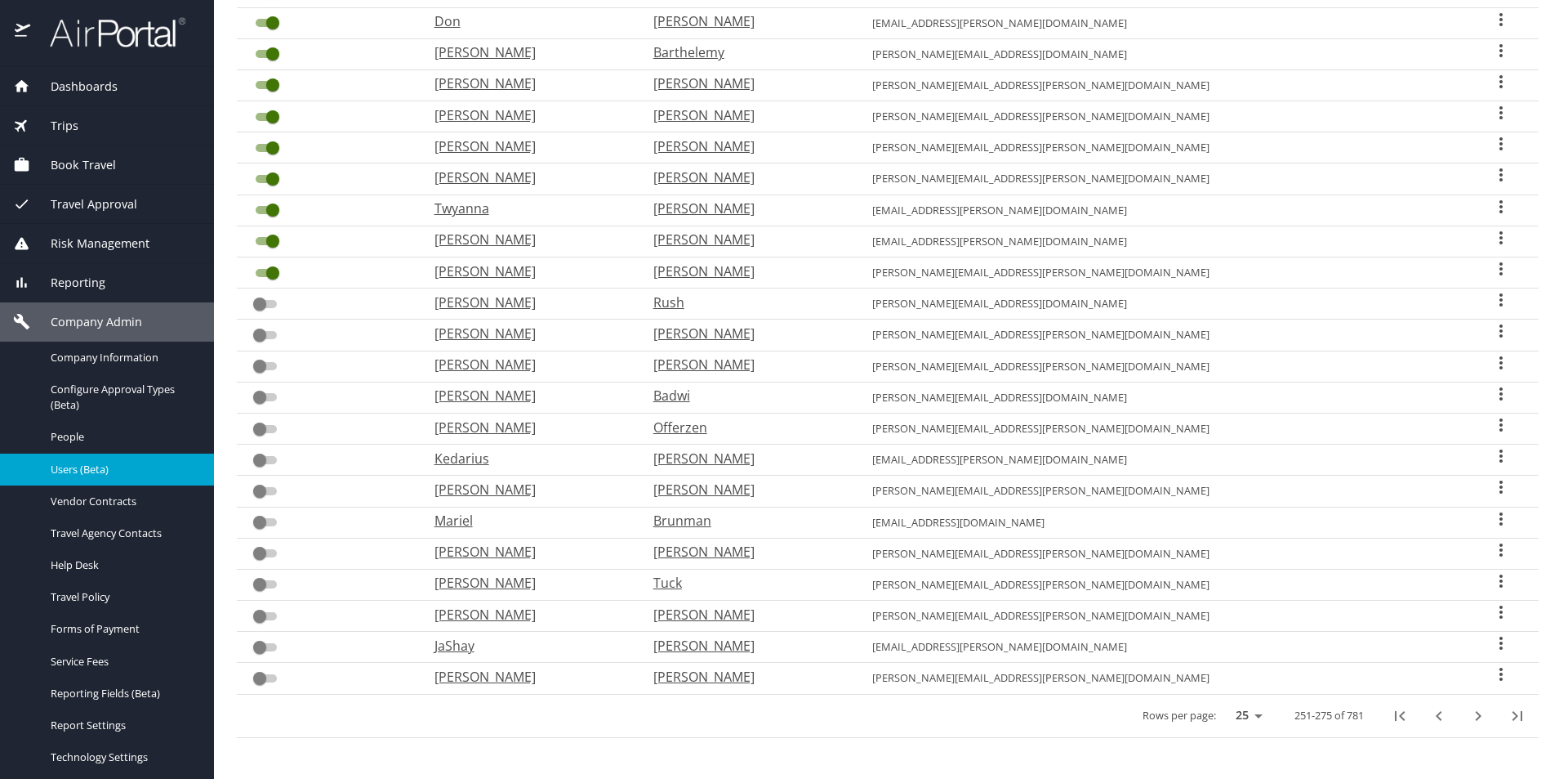
checkbox input "false"
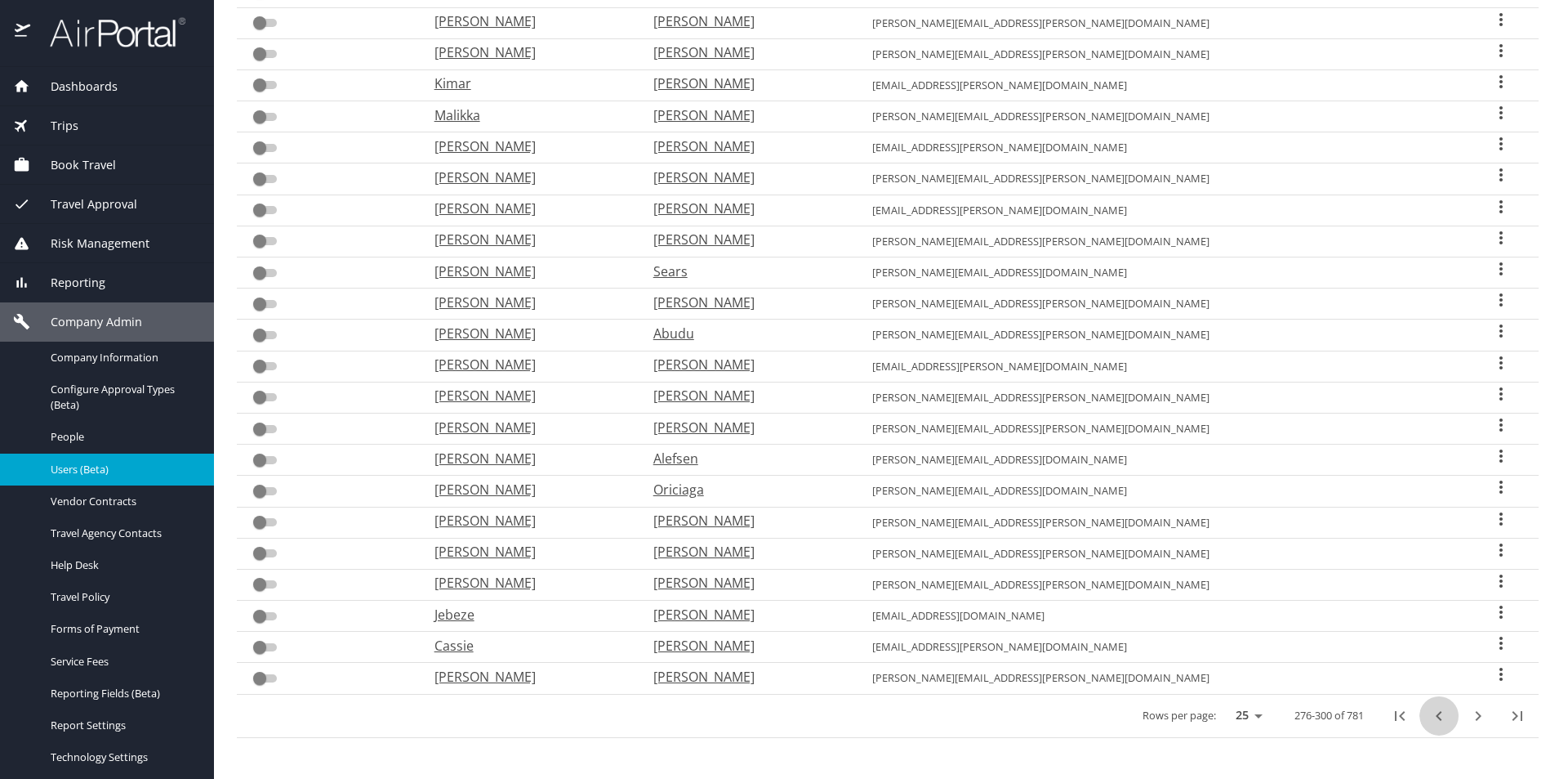
click at [1429, 720] on icon "previous page" at bounding box center [1439, 716] width 20 height 20
checkbox input "true"
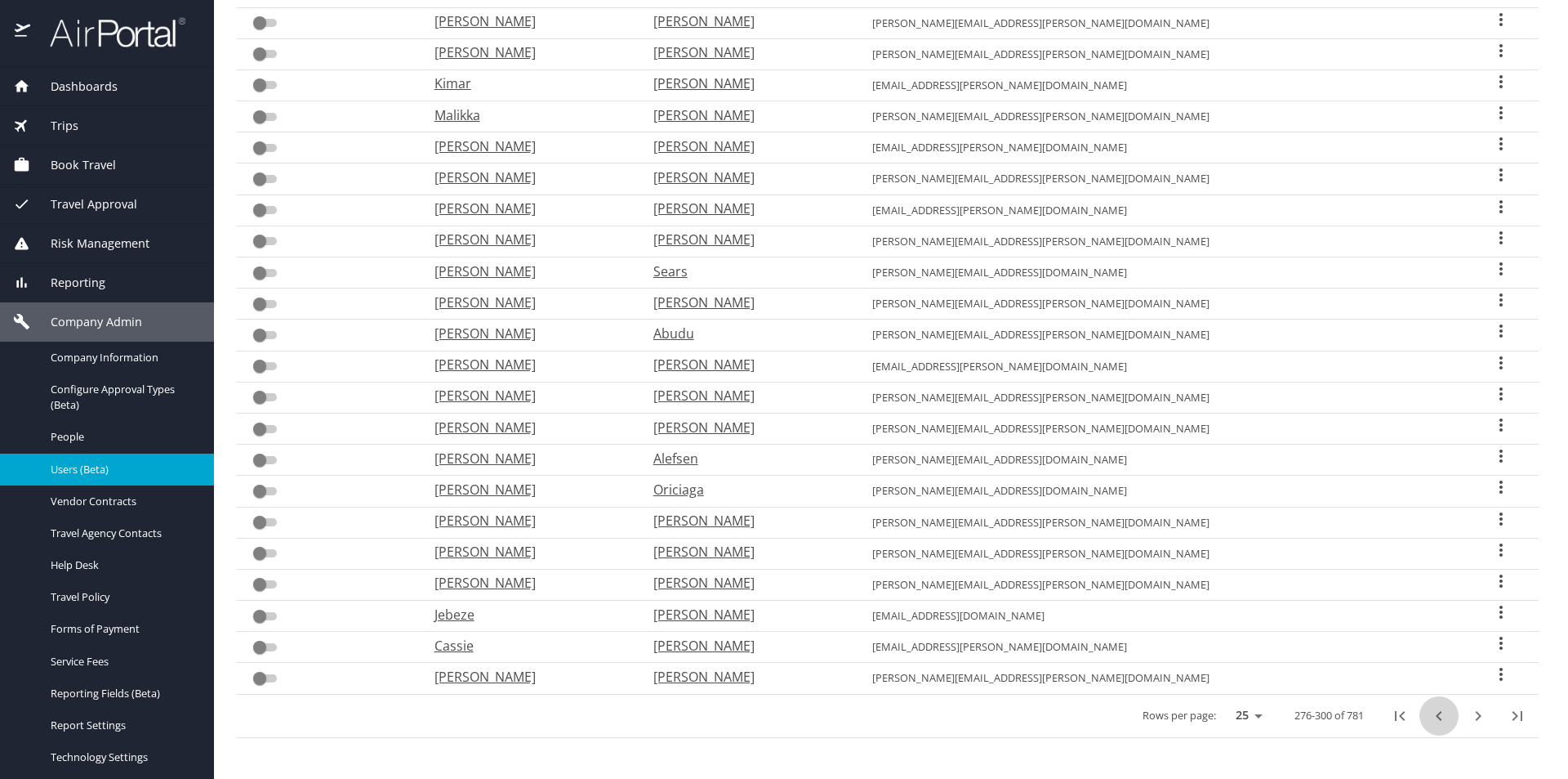
checkbox input "true"
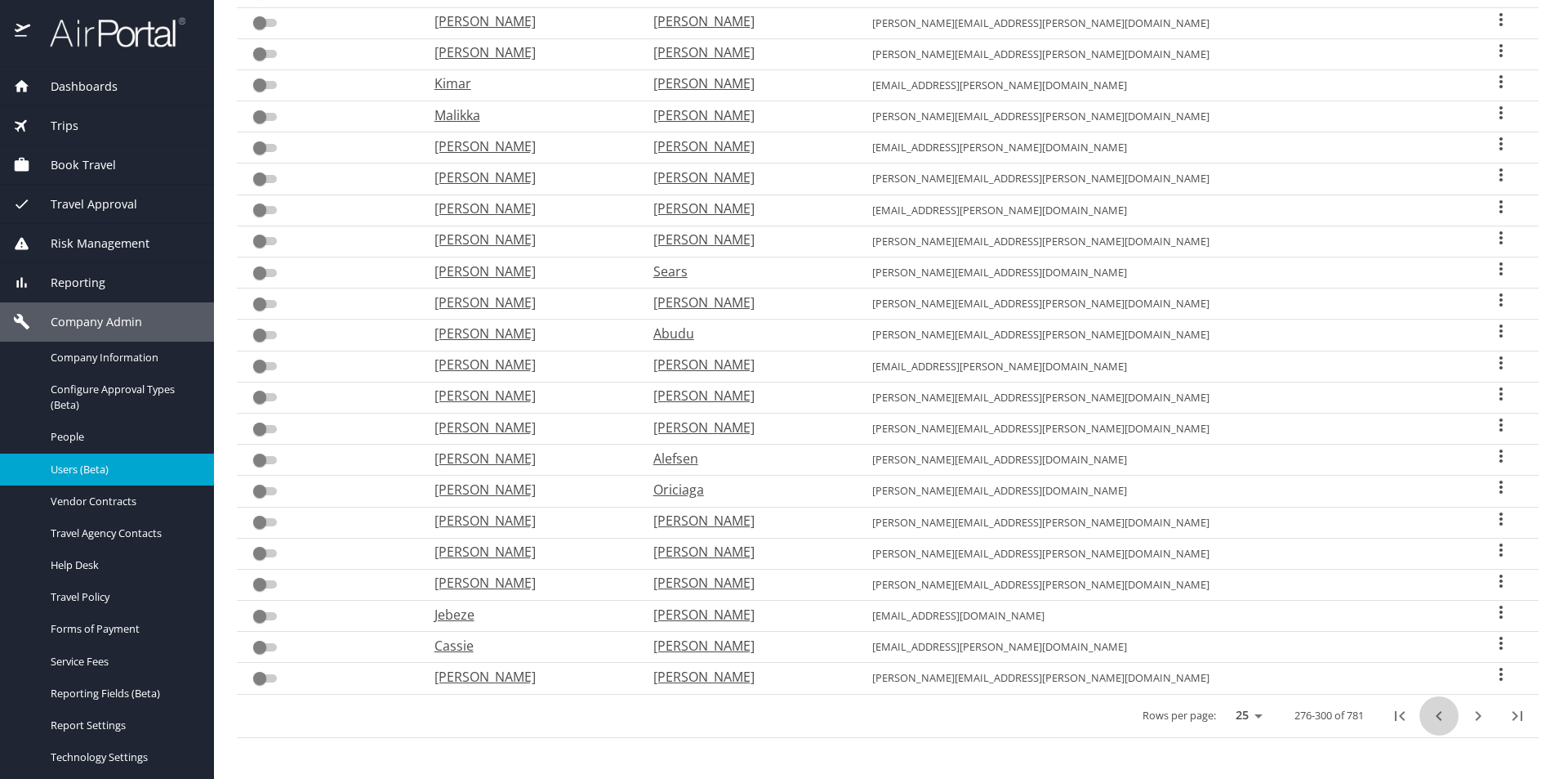
checkbox input "true"
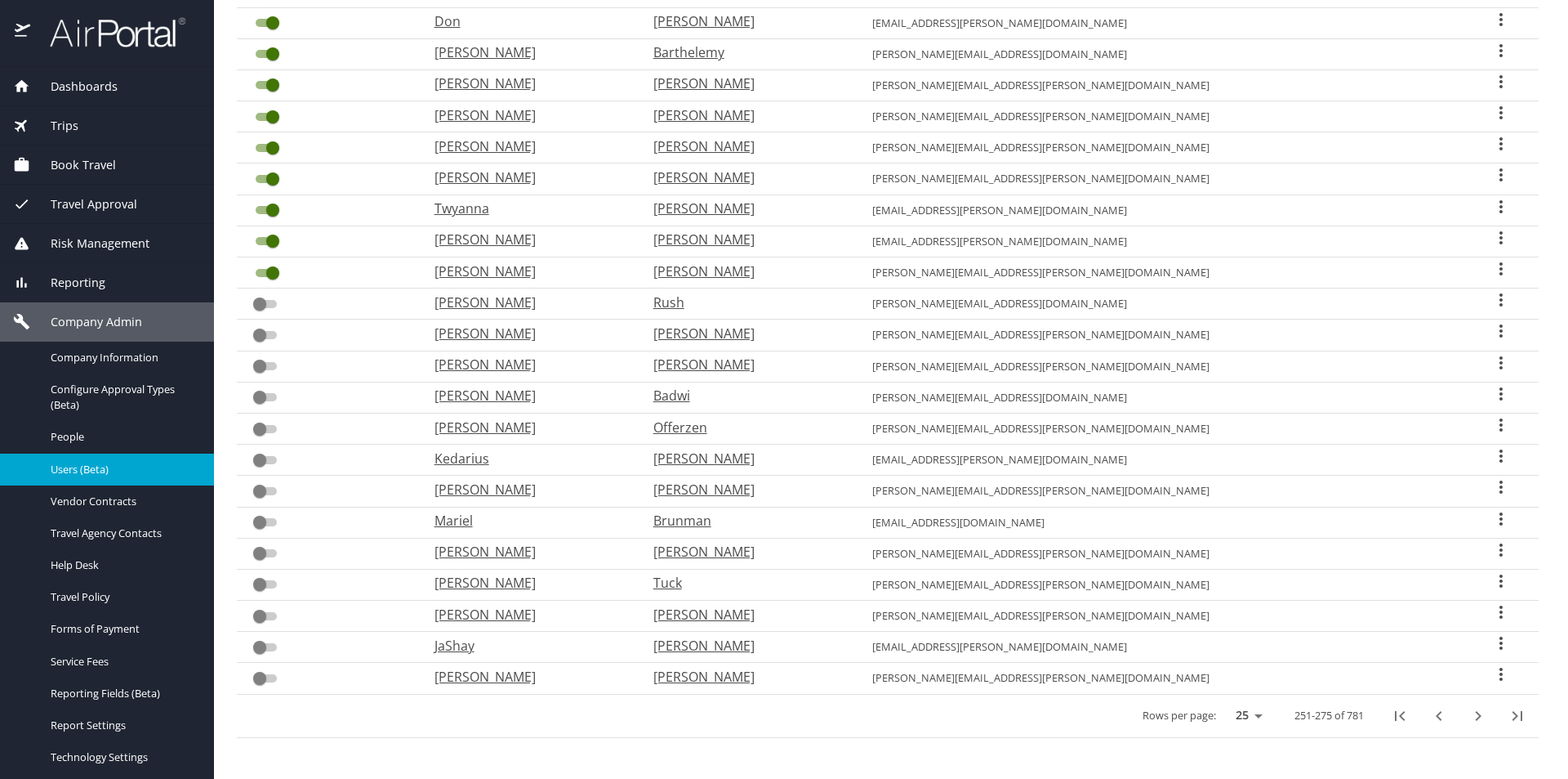
click at [68, 76] on div "Dashboards" at bounding box center [107, 86] width 214 height 39
